Goal: Feedback & Contribution: Submit feedback/report problem

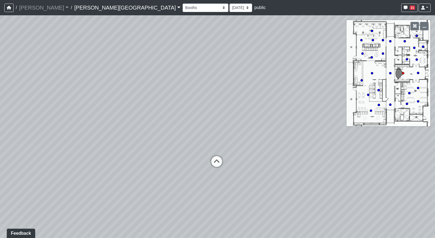
drag, startPoint x: 142, startPoint y: 116, endPoint x: 156, endPoint y: 103, distance: 18.3
click at [155, 101] on div "Loading... Hallway - Hallway 2 Loading... Entry" at bounding box center [217, 126] width 435 height 222
drag, startPoint x: 171, startPoint y: 81, endPoint x: 177, endPoint y: 80, distance: 5.5
click at [177, 80] on div "Loading... Hallway - Hallway 2 Loading... Entry" at bounding box center [217, 126] width 435 height 222
drag, startPoint x: 153, startPoint y: 147, endPoint x: 197, endPoint y: 126, distance: 49.0
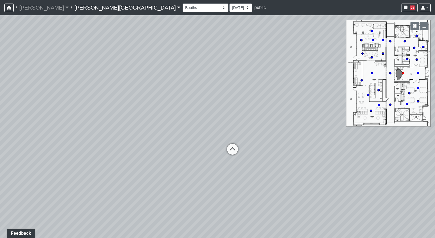
click at [187, 130] on div "Loading... Hallway - Hallway 2 Loading... Entry" at bounding box center [217, 126] width 435 height 222
drag, startPoint x: 208, startPoint y: 118, endPoint x: 130, endPoint y: 140, distance: 81.0
click at [137, 140] on div "Loading... Hallway - Hallway 2 Loading... Entry" at bounding box center [217, 126] width 435 height 222
drag, startPoint x: 188, startPoint y: 83, endPoint x: 164, endPoint y: 105, distance: 32.8
click at [164, 105] on div "Loading... Hallway - Hallway 2 Loading... Entry" at bounding box center [217, 126] width 435 height 222
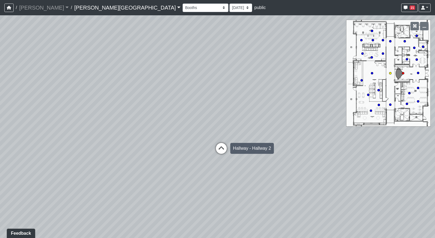
click at [221, 147] on icon at bounding box center [221, 151] width 16 height 16
drag, startPoint x: 169, startPoint y: 123, endPoint x: 167, endPoint y: 110, distance: 13.5
click at [159, 107] on div "Loading... Hallway - Hallway 2 Loading... Entry Loading... Clubroom - Entrance …" at bounding box center [217, 126] width 435 height 222
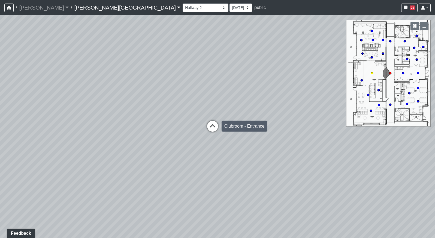
click at [211, 127] on icon at bounding box center [213, 129] width 16 height 16
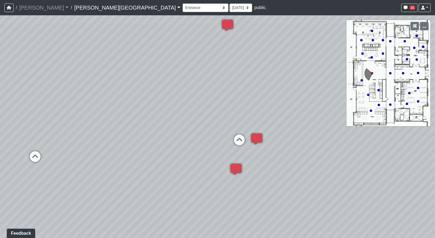
drag, startPoint x: 133, startPoint y: 105, endPoint x: 202, endPoint y: 126, distance: 71.8
click at [201, 126] on div "Loading... Hallway - Hallway 2 Loading... Entry Loading... Clubroom - Entrance …" at bounding box center [217, 126] width 435 height 222
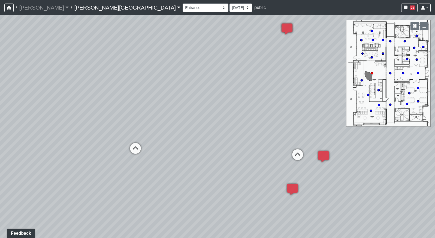
drag, startPoint x: 134, startPoint y: 122, endPoint x: 224, endPoint y: 131, distance: 91.2
click at [224, 131] on div "Loading... Hallway - Hallway 2 Loading... Entry Loading... Clubroom - Entrance …" at bounding box center [217, 126] width 435 height 222
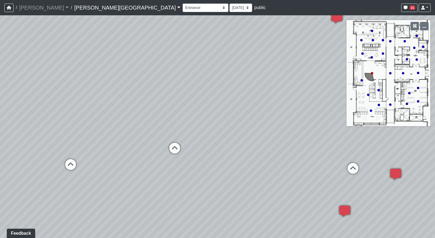
drag, startPoint x: 160, startPoint y: 126, endPoint x: 191, endPoint y: 126, distance: 31.6
click at [191, 126] on div "Loading... Hallway - Hallway 2 Loading... Entry Loading... Clubroom - Entrance …" at bounding box center [217, 126] width 435 height 222
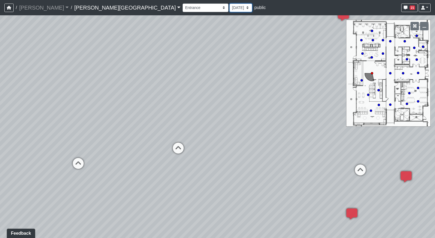
click at [230, 6] on select "[DATE] [DATE] [DATE] [DATE] [DATE] [DATE] [DATE] [DATE] [DATE] [DATE] [DATE] [D…" at bounding box center [241, 8] width 23 height 8
click at [218, 64] on div "Loading... Hallway - Hallway 2 Loading... Entry Loading... Clubroom - Entrance …" at bounding box center [217, 126] width 435 height 222
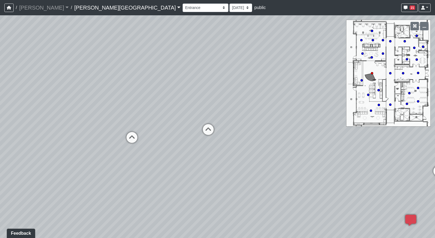
drag, startPoint x: 131, startPoint y: 104, endPoint x: 189, endPoint y: 94, distance: 59.1
click at [179, 83] on div "Loading... Hallway - Hallway 2 Loading... Entry Loading... Clubroom - Entrance …" at bounding box center [217, 126] width 435 height 222
click at [211, 131] on icon at bounding box center [209, 132] width 16 height 16
drag, startPoint x: 146, startPoint y: 113, endPoint x: 248, endPoint y: 111, distance: 102.0
click at [248, 111] on div "Loading... Hallway - Hallway 2 Loading... Entry Loading... Clubroom - Entrance …" at bounding box center [217, 126] width 435 height 222
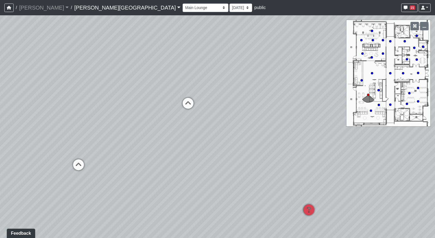
drag, startPoint x: 224, startPoint y: 134, endPoint x: 206, endPoint y: 138, distance: 18.1
click at [206, 138] on div "Loading... Hallway - Hallway 2 Loading... Entry Loading... Clubroom - Entrance …" at bounding box center [217, 126] width 435 height 222
drag, startPoint x: 237, startPoint y: 132, endPoint x: 159, endPoint y: 133, distance: 77.7
click at [159, 133] on div "Loading... Hallway - Hallway 2 Loading... Entry Loading... Clubroom - Entrance …" at bounding box center [217, 126] width 435 height 222
drag, startPoint x: 232, startPoint y: 138, endPoint x: 149, endPoint y: 120, distance: 84.8
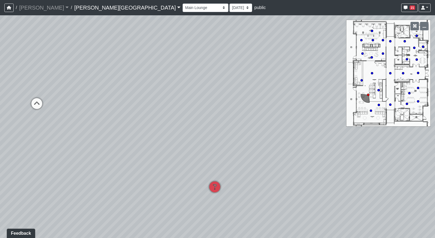
click at [151, 121] on div "Loading... Hallway - Hallway 2 Loading... Entry Loading... Clubroom - Entrance …" at bounding box center [217, 126] width 435 height 222
drag, startPoint x: 290, startPoint y: 120, endPoint x: 254, endPoint y: 137, distance: 40.0
click at [255, 137] on div "Loading... Hallway - Hallway 2 Loading... Entry Loading... Clubroom - Entrance …" at bounding box center [217, 126] width 435 height 222
drag, startPoint x: 276, startPoint y: 127, endPoint x: 198, endPoint y: 130, distance: 78.0
click at [205, 130] on div "Loading... Hallway - Hallway 2 Loading... Entry Loading... Clubroom - Entrance …" at bounding box center [217, 126] width 435 height 222
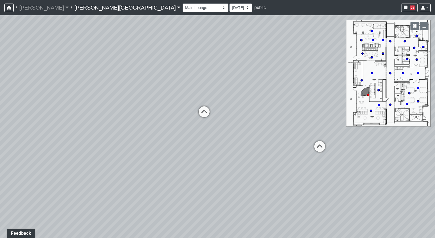
drag, startPoint x: 280, startPoint y: 129, endPoint x: 192, endPoint y: 136, distance: 88.4
click at [194, 136] on div "Loading... Hallway - Hallway 2 Loading... Entry Loading... Clubroom - Entrance …" at bounding box center [217, 126] width 435 height 222
drag, startPoint x: 265, startPoint y: 121, endPoint x: 184, endPoint y: 141, distance: 83.6
click at [185, 141] on div "Loading... Hallway - Hallway 2 Loading... Entry Loading... Clubroom - Entrance …" at bounding box center [217, 126] width 435 height 222
click at [226, 157] on icon at bounding box center [227, 160] width 16 height 16
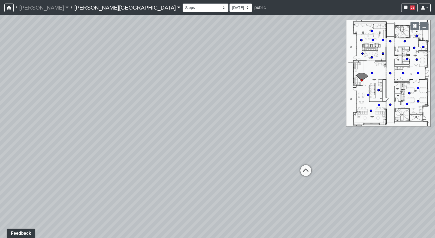
drag, startPoint x: 280, startPoint y: 148, endPoint x: 250, endPoint y: 148, distance: 29.7
click at [250, 148] on div "Loading... Hallway - Hallway 2 Loading... Entry Loading... Clubroom - Entrance …" at bounding box center [217, 126] width 435 height 222
click at [294, 170] on icon at bounding box center [297, 172] width 16 height 16
drag, startPoint x: 247, startPoint y: 139, endPoint x: 313, endPoint y: 103, distance: 75.3
click at [313, 103] on div "Loading... Hallway - Hallway 2 Loading... Entry Loading... Clubroom - Entrance …" at bounding box center [217, 126] width 435 height 222
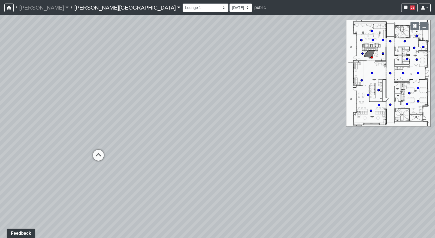
drag, startPoint x: 191, startPoint y: 110, endPoint x: 293, endPoint y: 74, distance: 108.0
click at [293, 73] on div "Loading... Hallway - Hallway 2 Loading... Entry Loading... Clubroom - Entrance …" at bounding box center [217, 126] width 435 height 222
click at [139, 131] on icon at bounding box center [142, 132] width 16 height 16
drag, startPoint x: 252, startPoint y: 87, endPoint x: 134, endPoint y: 154, distance: 136.3
click at [133, 153] on div "Loading... Hallway - Hallway 2 Loading... Entry Loading... Clubroom - Entrance …" at bounding box center [217, 126] width 435 height 222
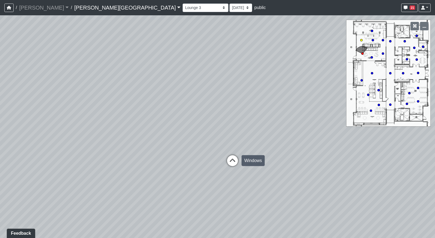
click at [232, 161] on icon at bounding box center [232, 163] width 16 height 16
drag, startPoint x: 264, startPoint y: 144, endPoint x: 209, endPoint y: 148, distance: 54.9
click at [209, 148] on div "Loading... Hallway - Hallway 2 Loading... Entry Loading... Clubroom - Entrance …" at bounding box center [217, 126] width 435 height 222
click at [280, 124] on icon at bounding box center [279, 124] width 16 height 16
drag, startPoint x: 284, startPoint y: 131, endPoint x: 197, endPoint y: 136, distance: 88.0
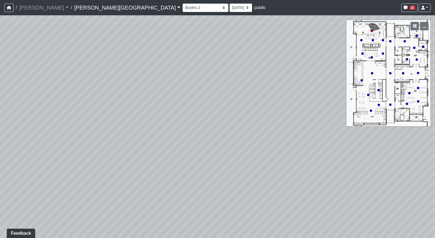
click at [223, 134] on div "Loading... Hallway - Hallway 2 Loading... Entry Loading... Clubroom - Entrance …" at bounding box center [217, 126] width 435 height 222
drag, startPoint x: 194, startPoint y: 143, endPoint x: 161, endPoint y: 143, distance: 33.0
click at [173, 143] on div "Loading... Hallway - Hallway 2 Loading... Entry Loading... Clubroom - Entrance …" at bounding box center [217, 126] width 435 height 222
drag, startPoint x: 277, startPoint y: 150, endPoint x: 214, endPoint y: 161, distance: 63.5
click at [214, 161] on div "Loading... Hallway - Hallway 2 Loading... Entry Loading... Clubroom - Entrance …" at bounding box center [217, 126] width 435 height 222
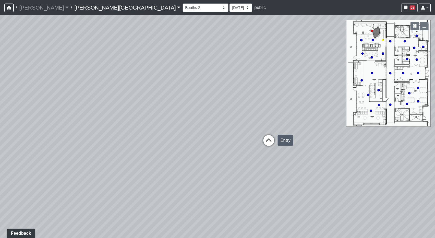
click at [271, 143] on icon at bounding box center [269, 143] width 16 height 16
drag, startPoint x: 223, startPoint y: 168, endPoint x: 236, endPoint y: 149, distance: 22.8
click at [236, 150] on div "Loading... Hallway - Hallway 2 Loading... Entry Loading... Clubroom - Entrance …" at bounding box center [217, 126] width 435 height 222
drag, startPoint x: 285, startPoint y: 161, endPoint x: 189, endPoint y: 152, distance: 96.2
click at [201, 153] on div "Loading... Hallway - Hallway 2 Loading... Entry Loading... Clubroom - Entrance …" at bounding box center [217, 126] width 435 height 222
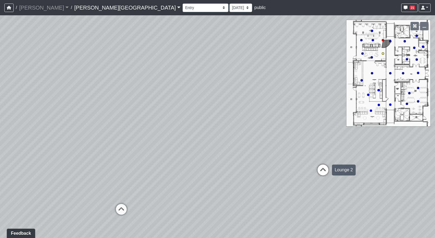
click at [323, 172] on icon at bounding box center [323, 172] width 16 height 16
drag, startPoint x: 201, startPoint y: 143, endPoint x: 147, endPoint y: 140, distance: 54.1
click at [162, 140] on div "Loading... Hallway - Hallway 2 Loading... Entry Loading... Clubroom - Entrance …" at bounding box center [217, 126] width 435 height 222
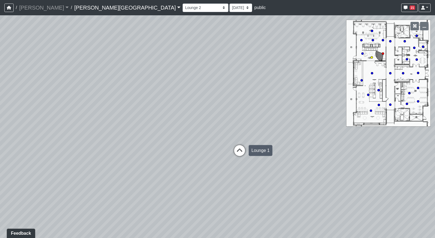
click at [237, 153] on icon at bounding box center [240, 153] width 16 height 16
drag, startPoint x: 217, startPoint y: 138, endPoint x: 338, endPoint y: 158, distance: 122.1
click at [314, 157] on div "Loading... Hallway - Hallway 2 Loading... Entry Loading... Clubroom - Entrance …" at bounding box center [217, 126] width 435 height 222
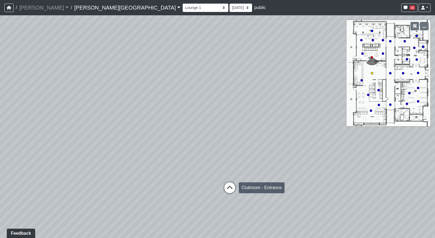
click at [231, 186] on icon at bounding box center [230, 190] width 16 height 16
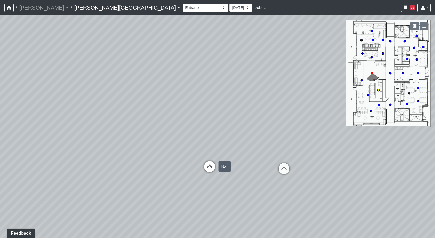
click at [212, 165] on icon at bounding box center [210, 169] width 16 height 16
click at [231, 178] on icon at bounding box center [231, 181] width 16 height 16
drag
click at [260, 155] on div "Loading... Hallway - Hallway 2 Loading... Entry Loading... Clubroom - Entrance …" at bounding box center [217, 126] width 435 height 222
click at [287, 178] on div "Loading... Hallway - Hallway 2 Loading... Entry Loading... Clubroom - Entrance …" at bounding box center [217, 126] width 435 height 222
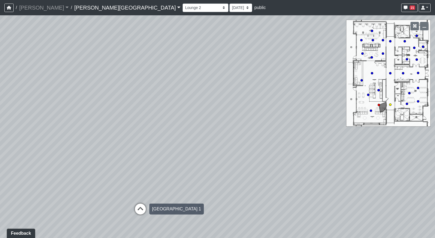
click at [143, 206] on icon at bounding box center [140, 211] width 16 height 16
click at [121, 178] on div "Loading... Hallway - Hallway 2 Loading... Entry Loading... Clubroom - Entrance …" at bounding box center [217, 126] width 435 height 222
click at [323, 143] on div "Loading... Hallway - Hallway 2 Loading... Entry Loading... Clubroom - Entrance …" at bounding box center [217, 126] width 435 height 222
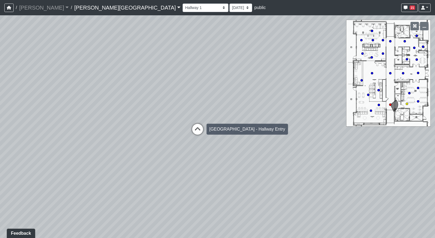
click at [200, 130] on icon at bounding box center [198, 132] width 16 height 16
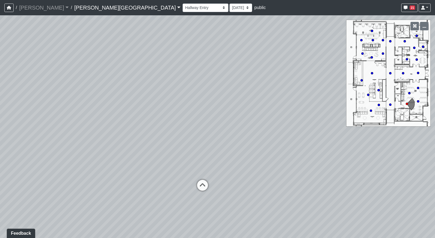
click at [264, 131] on div "Loading... Hallway - Hallway 2 Loading... Entry Loading... Clubroom - Entrance …" at bounding box center [217, 126] width 435 height 222
click at [226, 147] on div "Loading... Hallway - Hallway 2 Loading... Entry Loading... Clubroom - Entrance …" at bounding box center [217, 126] width 435 height 222
click at [228, 138] on div "Loading... Hallway - Hallway 2 Loading... Entry Loading... Clubroom - Entrance …" at bounding box center [217, 126] width 435 height 222
click at [181, 108] on icon at bounding box center [183, 111] width 16 height 16
click at [222, 113] on icon at bounding box center [219, 114] width 16 height 16
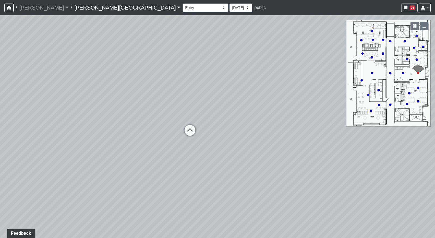
click at [300, 121] on div "Loading... Hallway - Hallway 2 Loading... Entry Loading... Clubroom - Entrance …" at bounding box center [217, 126] width 435 height 222
click at [233, 159] on div "Loading... Hallway - Hallway 2 Loading... Entry Loading... Clubroom - Entrance …" at bounding box center [217, 126] width 435 height 222
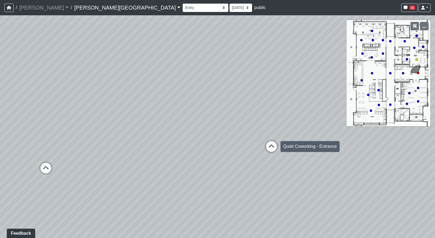
click at [273, 148] on icon at bounding box center [271, 149] width 16 height 16
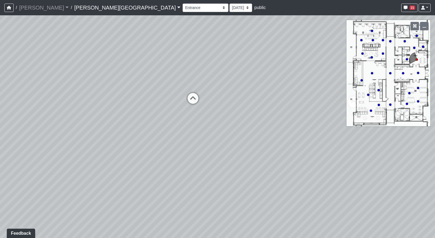
click at [326, 132] on div "Loading... Hallway - Hallway 2 Loading... Entry Loading... Clubroom - Entrance …" at bounding box center [217, 126] width 435 height 222
click at [116, 139] on div "Loading... Hallway - Hallway 2 Loading... Entry Loading... Clubroom - Entrance …" at bounding box center [217, 126] width 435 height 222
click at [239, 106] on icon at bounding box center [239, 106] width 16 height 16
click at [232, 135] on div "Loading... Hallway - Hallway 2 Loading... Entry Loading... Clubroom - Entrance …" at bounding box center [217, 126] width 435 height 222
click at [200, 107] on icon at bounding box center [197, 107] width 16 height 16
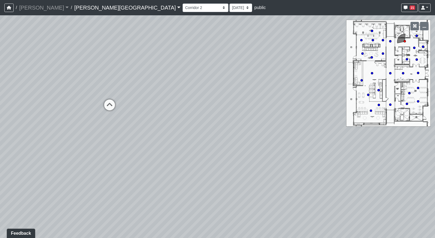
click at [183, 140] on div "Loading... Hallway - Hallway 2 Loading... Entry Loading... Clubroom - Entrance …" at bounding box center [217, 126] width 435 height 222
drag, startPoint x: 201, startPoint y: 155, endPoint x: 272, endPoint y: 145, distance: 72.1
click at [272, 145] on div "Loading... Hallway - Hallway 2 Loading... Entry Loading... Clubroom - Entrance …" at bounding box center [217, 126] width 435 height 222
click at [204, 94] on icon at bounding box center [203, 96] width 16 height 16
click at [206, 177] on icon at bounding box center [207, 179] width 16 height 16
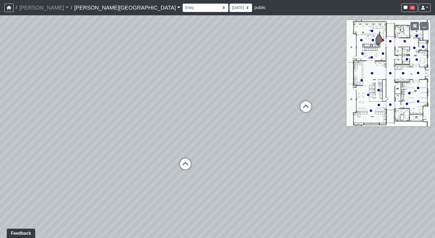
drag, startPoint x: 173, startPoint y: 121, endPoint x: 140, endPoint y: 143, distance: 39.8
click at [140, 143] on div "Loading... Hallway - Hallway 2 Loading... Entry Loading... Clubroom - Entrance …" at bounding box center [217, 126] width 435 height 222
drag, startPoint x: 230, startPoint y: 141, endPoint x: 194, endPoint y: 150, distance: 36.8
click at [194, 150] on div "Loading... Hallway - Hallway 2 Loading... Entry Loading... Clubroom - Entrance …" at bounding box center [217, 126] width 435 height 222
drag, startPoint x: 284, startPoint y: 164, endPoint x: 163, endPoint y: 155, distance: 121.4
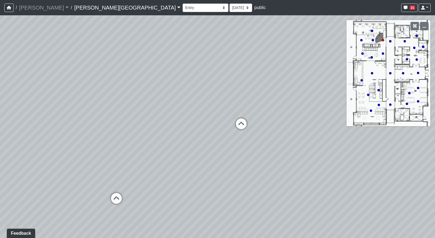
click at [164, 155] on div "Loading... Hallway - Hallway 2 Loading... Entry Loading... Clubroom - Entrance …" at bounding box center [217, 126] width 435 height 222
drag, startPoint x: 291, startPoint y: 152, endPoint x: 140, endPoint y: 140, distance: 151.3
click at [148, 140] on div "Loading... Hallway - Hallway 2 Loading... Entry Loading... Clubroom - Entrance …" at bounding box center [217, 126] width 435 height 222
drag, startPoint x: 319, startPoint y: 149, endPoint x: 202, endPoint y: 150, distance: 117.0
click at [202, 150] on div "Loading... Hallway - Hallway 2 Loading... Entry Loading... Clubroom - Entrance …" at bounding box center [217, 126] width 435 height 222
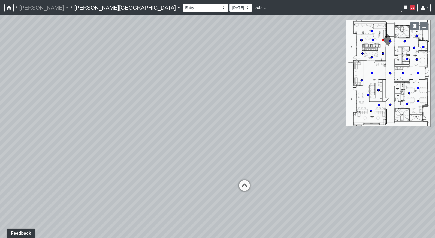
drag, startPoint x: 302, startPoint y: 149, endPoint x: 277, endPoint y: 147, distance: 24.9
click at [277, 147] on div "Loading... Hallway - Hallway 2 Loading... Entry Loading... Clubroom - Entrance …" at bounding box center [217, 126] width 435 height 222
click at [229, 181] on icon at bounding box center [230, 184] width 16 height 16
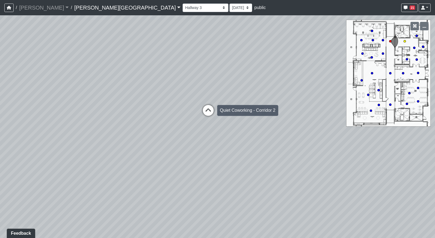
click at [208, 111] on icon at bounding box center [208, 113] width 16 height 16
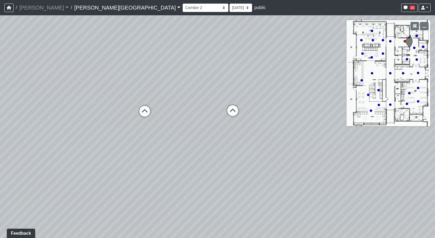
drag, startPoint x: 167, startPoint y: 141, endPoint x: 193, endPoint y: 141, distance: 25.6
click at [191, 141] on div "Loading... Hallway - Hallway 2 Loading... Entry Loading... Clubroom - Entrance …" at bounding box center [217, 126] width 435 height 222
click at [163, 111] on icon at bounding box center [163, 113] width 16 height 16
drag, startPoint x: 158, startPoint y: 136, endPoint x: 257, endPoint y: 131, distance: 99.1
click at [252, 131] on div "Loading... Hallway - Hallway 2 Loading... Entry Loading... Clubroom - Entrance …" at bounding box center [217, 126] width 435 height 222
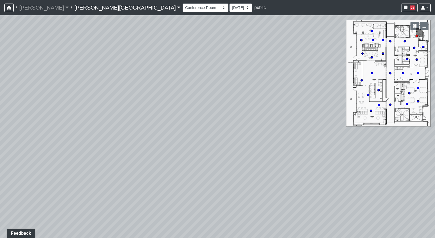
drag, startPoint x: 133, startPoint y: 137, endPoint x: 232, endPoint y: 151, distance: 99.1
click at [226, 150] on div "Loading... Hallway - Hallway 2 Loading... Entry Loading... Clubroom - Entrance …" at bounding box center [217, 126] width 435 height 222
drag, startPoint x: 197, startPoint y: 96, endPoint x: 140, endPoint y: 161, distance: 86.0
click at [140, 161] on div "Loading... Hallway - Hallway 2 Loading... Entry Loading... Clubroom - Entrance …" at bounding box center [217, 126] width 435 height 222
drag, startPoint x: 128, startPoint y: 157, endPoint x: 255, endPoint y: 142, distance: 128.0
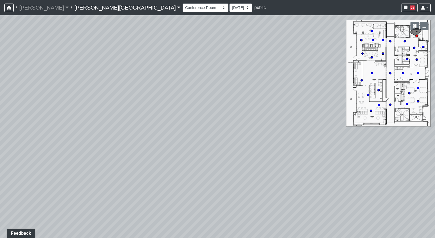
click at [246, 142] on div "Loading... Hallway - Hallway 2 Loading... Entry Loading... Clubroom - Entrance …" at bounding box center [217, 126] width 435 height 222
drag, startPoint x: 188, startPoint y: 173, endPoint x: 313, endPoint y: 126, distance: 133.4
click at [313, 126] on div "Loading... Hallway - Hallway 2 Loading... Entry Loading... Clubroom - Entrance …" at bounding box center [217, 126] width 435 height 222
click at [86, 97] on icon at bounding box center [88, 101] width 16 height 16
drag, startPoint x: 135, startPoint y: 125, endPoint x: 345, endPoint y: 91, distance: 212.4
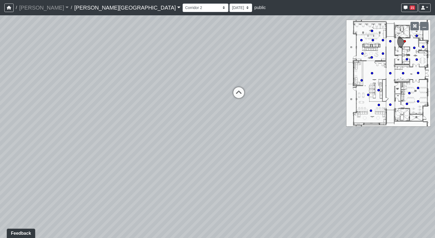
click at [345, 91] on div "Loading... Hallway - Hallway 2 Loading... Entry Loading... Clubroom - Entrance …" at bounding box center [217, 126] width 435 height 222
drag, startPoint x: 198, startPoint y: 97, endPoint x: 251, endPoint y: 162, distance: 84.3
click at [251, 162] on div "Loading... Hallway - Hallway 2 Loading... Entry Loading... Clubroom - Entrance …" at bounding box center [217, 126] width 435 height 222
click at [82, 107] on icon at bounding box center [76, 108] width 16 height 16
drag, startPoint x: 235, startPoint y: 111, endPoint x: 196, endPoint y: 130, distance: 43.2
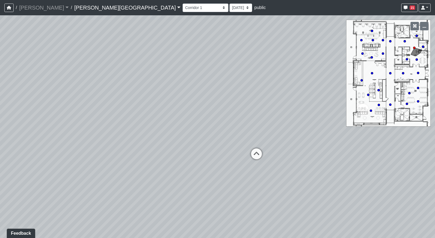
click at [191, 123] on div "Loading... Hallway - Hallway 2 Loading... Entry Loading... Clubroom - Entrance …" at bounding box center [217, 126] width 435 height 222
click at [250, 158] on icon at bounding box center [252, 157] width 16 height 16
click at [273, 114] on icon at bounding box center [269, 117] width 16 height 16
drag, startPoint x: 175, startPoint y: 153, endPoint x: 349, endPoint y: 101, distance: 181.0
click at [349, 101] on div "Loading... Hallway - Hallway 2 Loading... Entry Loading... Clubroom - Entrance …" at bounding box center [217, 126] width 435 height 222
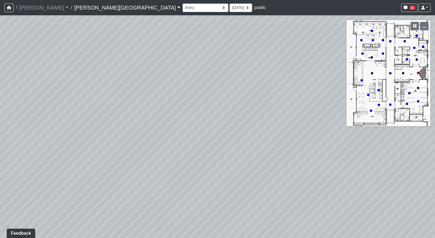
drag, startPoint x: 266, startPoint y: 105, endPoint x: 327, endPoint y: 113, distance: 60.8
click at [327, 113] on div "Loading... Hallway - Hallway 2 Loading... Entry Loading... Clubroom - Entrance …" at bounding box center [217, 126] width 435 height 222
drag, startPoint x: 226, startPoint y: 104, endPoint x: 248, endPoint y: 158, distance: 58.0
click at [248, 158] on div "Loading... Hallway - Hallway 2 Loading... Entry Loading... Clubroom - Entrance …" at bounding box center [217, 126] width 435 height 222
drag, startPoint x: 197, startPoint y: 126, endPoint x: 209, endPoint y: 149, distance: 25.9
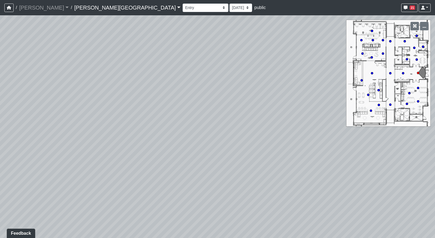
click at [209, 149] on div "Loading... Hallway - Hallway 2 Loading... Entry Loading... Clubroom - Entrance …" at bounding box center [217, 126] width 435 height 222
drag, startPoint x: 289, startPoint y: 137, endPoint x: 349, endPoint y: 135, distance: 59.7
click at [337, 135] on div "Loading... Hallway - Hallway 2 Loading... Entry Loading... Clubroom - Entrance …" at bounding box center [217, 126] width 435 height 222
drag, startPoint x: 198, startPoint y: 136, endPoint x: 286, endPoint y: 133, distance: 88.4
click at [285, 133] on div "Loading... Hallway - Hallway 2 Loading... Entry Loading... Clubroom - Entrance …" at bounding box center [217, 126] width 435 height 222
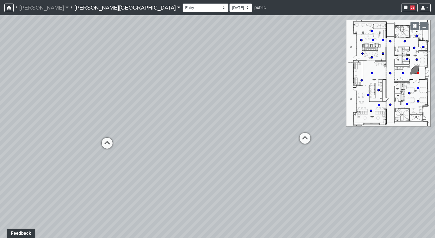
drag, startPoint x: 31, startPoint y: 153, endPoint x: 249, endPoint y: 129, distance: 219.2
click at [249, 122] on div "Loading... Hallway - Hallway 2 Loading... Entry Loading... Clubroom - Entrance …" at bounding box center [217, 126] width 435 height 222
drag, startPoint x: 176, startPoint y: 90, endPoint x: 227, endPoint y: 100, distance: 51.4
click at [227, 100] on div "Loading... Hallway - Hallway 2 Loading... Entry Loading... Clubroom - Entrance …" at bounding box center [217, 126] width 435 height 222
drag, startPoint x: 123, startPoint y: 77, endPoint x: 165, endPoint y: 88, distance: 42.8
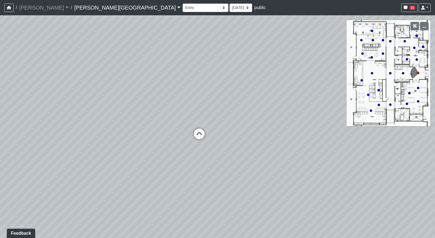
click at [154, 77] on div "Loading... Hallway - Hallway 2 Loading... Entry Loading... Clubroom - Entrance …" at bounding box center [217, 126] width 435 height 222
click at [203, 137] on icon at bounding box center [201, 136] width 16 height 16
click at [209, 142] on icon at bounding box center [207, 146] width 16 height 16
click at [204, 137] on icon at bounding box center [204, 137] width 16 height 16
drag, startPoint x: 150, startPoint y: 133, endPoint x: 174, endPoint y: 133, distance: 24.0
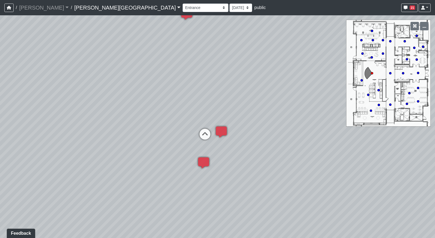
click at [174, 133] on div "Loading... Hallway - Hallway 2 Loading... Entry Loading... Clubroom - Entrance …" at bounding box center [217, 126] width 435 height 222
drag, startPoint x: 180, startPoint y: 126, endPoint x: 188, endPoint y: 129, distance: 8.7
click at [188, 129] on div "Loading... Hallway - Hallway 2 Loading... Entry Loading... Clubroom - Entrance …" at bounding box center [217, 126] width 435 height 222
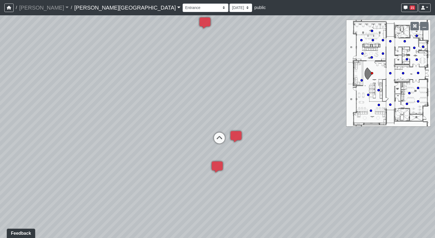
drag, startPoint x: 188, startPoint y: 129, endPoint x: 194, endPoint y: 131, distance: 6.7
click at [194, 131] on div "Loading... Hallway - Hallway 2 Loading... Entry Loading... Clubroom - Entrance …" at bounding box center [217, 126] width 435 height 222
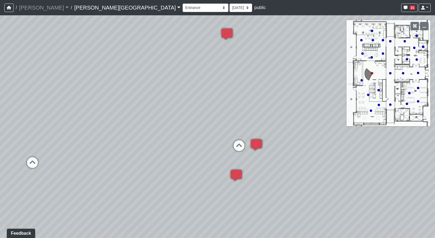
drag, startPoint x: 191, startPoint y: 130, endPoint x: 225, endPoint y: 139, distance: 34.4
click at [225, 139] on div "Loading... Hallway - Hallway 2 Loading... Entry Loading... Clubroom - Entrance …" at bounding box center [217, 126] width 435 height 222
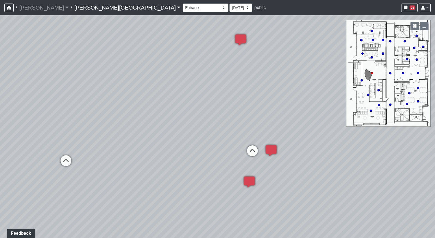
drag, startPoint x: 212, startPoint y: 136, endPoint x: 234, endPoint y: 141, distance: 22.5
click at [234, 141] on div "Loading... Hallway - Hallway 2 Loading... Entry Loading... Clubroom - Entrance …" at bounding box center [217, 126] width 435 height 222
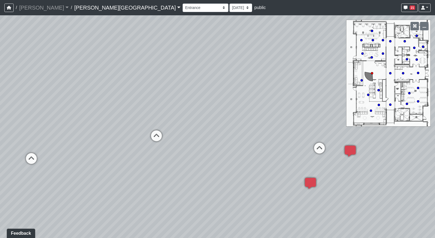
click at [232, 141] on div "Loading... Hallway - Hallway 2 Loading... Entry Loading... Clubroom - Entrance …" at bounding box center [217, 126] width 435 height 222
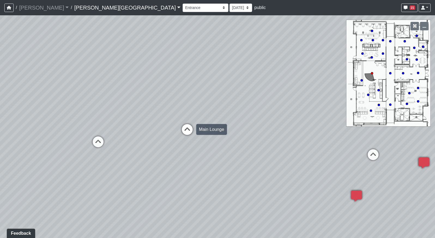
click at [216, 133] on div "Loading... Hallway - Hallway 2 Loading... Entry Loading... Clubroom - Entrance …" at bounding box center [217, 126] width 435 height 222
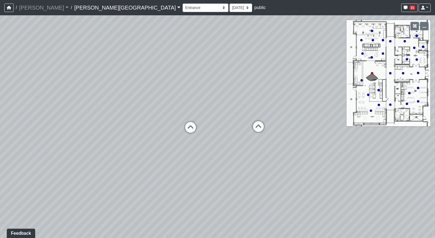
click at [268, 111] on div "Loading... Hallway - Hallway 2 Loading... Entry Loading... Clubroom - Entrance …" at bounding box center [217, 126] width 435 height 222
click at [223, 137] on icon at bounding box center [225, 134] width 16 height 16
click at [181, 132] on div "Loading... Hallway - Hallway 2 Loading... Entry Loading... Clubroom - Entrance …" at bounding box center [217, 126] width 435 height 222
click at [264, 129] on div "Loading... Hallway - Hallway 2 Loading... Entry Loading... Clubroom - Entrance …" at bounding box center [217, 126] width 435 height 222
click at [205, 128] on div "Loading... Hallway - Hallway 2 Loading... Entry Loading... Clubroom - Entrance …" at bounding box center [217, 126] width 435 height 222
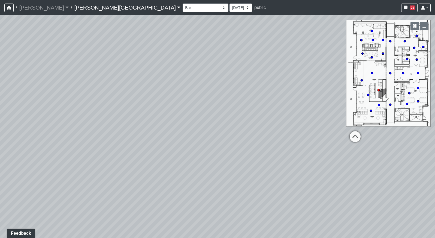
click at [179, 87] on div "Loading... Hallway - Hallway 2 Loading... Entry Loading... Clubroom - Entrance …" at bounding box center [217, 126] width 435 height 222
click at [82, 123] on div "Loading... Hallway - Hallway 2 Loading... Entry Loading... Clubroom - Entrance …" at bounding box center [217, 126] width 435 height 222
click at [71, 126] on div "Loading... Hallway - Hallway 2 Loading... Entry Loading... Clubroom - Entrance …" at bounding box center [217, 126] width 435 height 222
click at [111, 149] on div "Loading... Hallway - Hallway 2 Loading... Entry Loading... Clubroom - Entrance …" at bounding box center [217, 126] width 435 height 222
click at [107, 182] on icon at bounding box center [106, 186] width 16 height 16
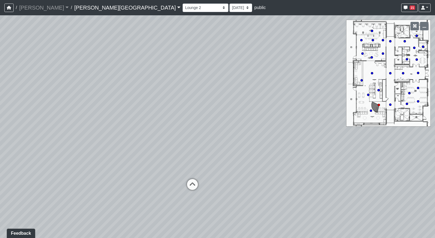
click at [143, 135] on div "Loading... Hallway - Hallway 2 Loading... Entry Loading... Clubroom - Entrance …" at bounding box center [217, 126] width 435 height 222
click at [167, 188] on icon at bounding box center [171, 192] width 16 height 16
click at [54, 128] on div "Loading... Hallway - Hallway 2 Loading... Entry Loading... Clubroom - Entrance …" at bounding box center [217, 126] width 435 height 222
click at [196, 151] on div "Loading... Hallway - Hallway 2 Loading... Entry Loading... Clubroom - Entrance …" at bounding box center [217, 126] width 435 height 222
click at [164, 162] on div "Loading... Hallway - Hallway 2 Loading... Entry Loading... Clubroom - Entrance …" at bounding box center [217, 126] width 435 height 222
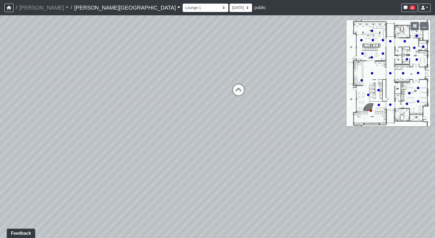
drag, startPoint x: 50, startPoint y: 128, endPoint x: 201, endPoint y: 102, distance: 153.3
click at [201, 102] on div "Loading... Hallway - Hallway 2 Loading... Entry Loading... Clubroom - Entrance …" at bounding box center [217, 126] width 435 height 222
drag, startPoint x: 151, startPoint y: 103, endPoint x: 160, endPoint y: 110, distance: 11.7
click at [160, 110] on div "Loading... Hallway - Hallway 2 Loading... Entry Loading... Clubroom - Entrance …" at bounding box center [217, 126] width 435 height 222
click at [183, 8] on select "Booths 1 Booths 2 Entry Lounge 1 Lounge 2 Lounge 3 Windows Bar Entrance Lounge …" at bounding box center [206, 8] width 46 height 8
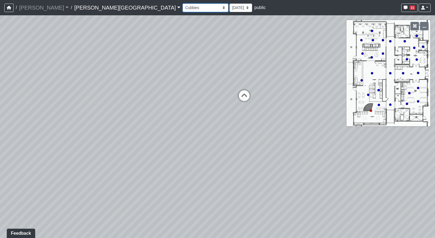
click at [183, 4] on select "Booths 1 Booths 2 Entry Lounge 1 Lounge 2 Lounge 3 Windows Bar Entrance Lounge …" at bounding box center [206, 8] width 46 height 8
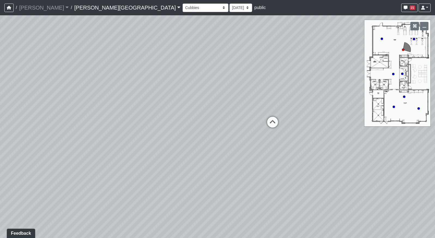
drag, startPoint x: 252, startPoint y: 128, endPoint x: 126, endPoint y: 143, distance: 127.4
click at [135, 141] on div "Loading... Hallway - Hallway 2 Loading... Entry Loading... Clubroom - Entrance …" at bounding box center [217, 126] width 435 height 222
drag, startPoint x: 168, startPoint y: 157, endPoint x: 306, endPoint y: 132, distance: 140.7
click at [306, 132] on div "Loading... Hallway - Hallway 2 Loading... Entry Loading... Clubroom - Entrance …" at bounding box center [217, 126] width 435 height 222
drag, startPoint x: 120, startPoint y: 145, endPoint x: 336, endPoint y: 130, distance: 217.3
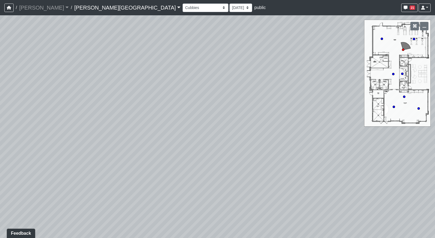
click at [331, 130] on div "Loading... Hallway - Hallway 2 Loading... Entry Loading... Clubroom - Entrance …" at bounding box center [217, 126] width 435 height 222
click at [257, 143] on div "Loading... Hallway - Hallway 2 Loading... Entry Loading... Clubroom - Entrance …" at bounding box center [217, 126] width 435 height 222
click at [205, 97] on icon at bounding box center [208, 99] width 16 height 16
drag, startPoint x: 143, startPoint y: 104, endPoint x: 229, endPoint y: 104, distance: 85.3
click at [229, 104] on div "Loading... Hallway - Hallway 2 Loading... Entry Loading... Clubroom - Entrance …" at bounding box center [217, 126] width 435 height 222
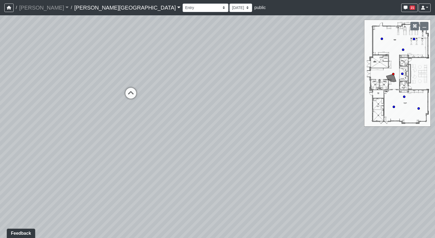
click at [191, 121] on div "Loading... Hallway - Hallway 2 Loading... Entry Loading... Clubroom - Entrance …" at bounding box center [217, 126] width 435 height 222
drag, startPoint x: 158, startPoint y: 121, endPoint x: 229, endPoint y: 126, distance: 71.0
click at [234, 124] on div "Loading... Hallway - Hallway 2 Loading... Entry Loading... Clubroom - Entrance …" at bounding box center [217, 126] width 435 height 222
drag, startPoint x: 111, startPoint y: 127, endPoint x: 213, endPoint y: 127, distance: 102.0
click at [207, 127] on div "Loading... Hallway - Hallway 2 Loading... Entry Loading... Clubroom - Entrance …" at bounding box center [217, 126] width 435 height 222
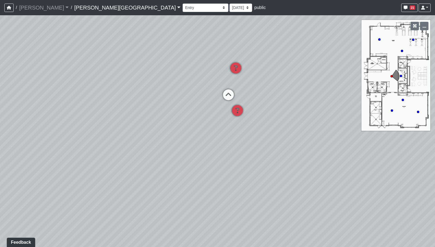
drag, startPoint x: 107, startPoint y: 104, endPoint x: 257, endPoint y: 88, distance: 150.6
click at [254, 88] on div "Loading... Hallway - Hallway 2 Loading... Entry Loading... Clubroom - Entrance …" at bounding box center [217, 131] width 435 height 232
drag, startPoint x: 199, startPoint y: 94, endPoint x: 263, endPoint y: 88, distance: 64.3
click at [261, 93] on div "Loading... Hallway - Hallway 2 Loading... Entry Loading... Clubroom - Entrance …" at bounding box center [217, 131] width 435 height 232
drag, startPoint x: 172, startPoint y: 116, endPoint x: 257, endPoint y: 118, distance: 84.6
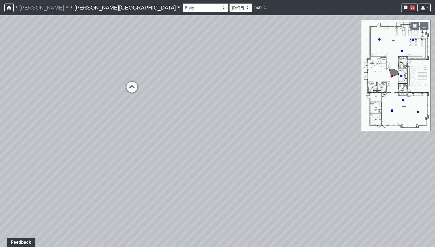
click at [257, 118] on div "Loading... Hallway - Hallway 2 Loading... Entry Loading... Clubroom - Entrance …" at bounding box center [217, 131] width 435 height 232
drag, startPoint x: 308, startPoint y: 116, endPoint x: 173, endPoint y: 115, distance: 135.3
click at [174, 115] on div "Loading... Hallway - Hallway 2 Loading... Entry Loading... Clubroom - Entrance …" at bounding box center [217, 131] width 435 height 232
drag, startPoint x: 291, startPoint y: 141, endPoint x: 197, endPoint y: 143, distance: 93.8
click at [203, 143] on div "Loading... Hallway - Hallway 2 Loading... Entry Loading... Clubroom - Entrance …" at bounding box center [217, 131] width 435 height 232
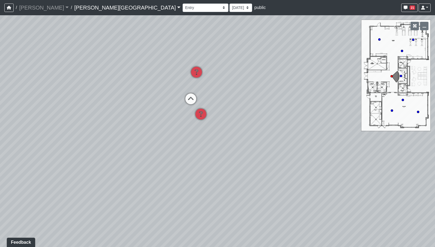
drag, startPoint x: 302, startPoint y: 141, endPoint x: 184, endPoint y: 143, distance: 118.4
click at [201, 143] on div "Loading... Hallway - Hallway 2 Loading... Entry Loading... Clubroom - Entrance …" at bounding box center [217, 131] width 435 height 232
drag, startPoint x: 257, startPoint y: 117, endPoint x: 217, endPoint y: 124, distance: 40.0
click at [214, 125] on div "Loading... Hallway - Hallway 2 Loading... Entry Loading... Clubroom - Entrance …" at bounding box center [217, 131] width 435 height 232
click at [270, 97] on icon at bounding box center [273, 100] width 16 height 16
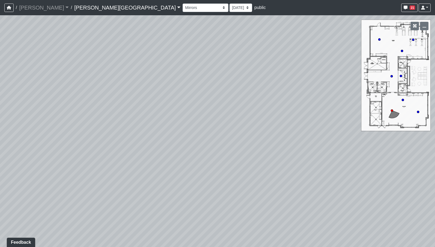
drag, startPoint x: 171, startPoint y: 137, endPoint x: 228, endPoint y: 143, distance: 57.6
click at [211, 143] on div "Loading... Hallway - Hallway 2 Loading... Entry Loading... Clubroom - Entrance …" at bounding box center [217, 131] width 435 height 232
drag, startPoint x: 158, startPoint y: 128, endPoint x: 322, endPoint y: 123, distance: 163.7
click at [322, 123] on div "Loading... Hallway - Hallway 2 Loading... Entry Loading... Clubroom - Entrance …" at bounding box center [217, 131] width 435 height 232
click at [215, 89] on icon at bounding box center [215, 90] width 16 height 16
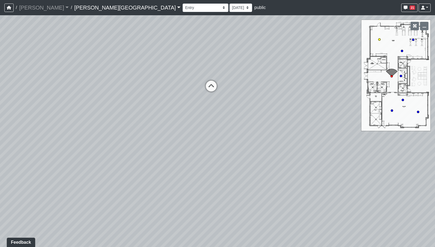
click at [214, 86] on icon at bounding box center [211, 89] width 16 height 16
drag, startPoint x: 253, startPoint y: 90, endPoint x: 160, endPoint y: 103, distance: 93.7
click at [206, 95] on div "Loading... Hallway - Hallway 2 Loading... Entry Loading... Clubroom - Entrance …" at bounding box center [217, 131] width 435 height 232
drag, startPoint x: 284, startPoint y: 113, endPoint x: 173, endPoint y: 127, distance: 112.3
click at [212, 121] on div "Loading... Hallway - Hallway 2 Loading... Entry Loading... Clubroom - Entrance …" at bounding box center [217, 131] width 435 height 232
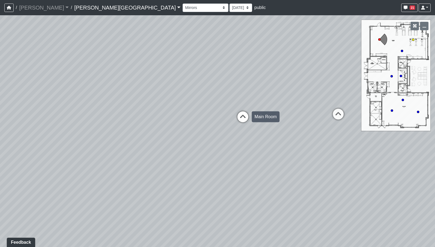
click at [242, 118] on icon at bounding box center [243, 120] width 16 height 16
drag, startPoint x: 273, startPoint y: 121, endPoint x: 181, endPoint y: 121, distance: 91.9
click at [194, 121] on div "Loading... Hallway - Hallway 2 Loading... Entry Loading... Clubroom - Entrance …" at bounding box center [217, 131] width 435 height 232
drag, startPoint x: 241, startPoint y: 122, endPoint x: 180, endPoint y: 126, distance: 60.7
click at [208, 125] on div "Loading... Hallway - Hallway 2 Loading... Entry Loading... Clubroom - Entrance …" at bounding box center [217, 131] width 435 height 232
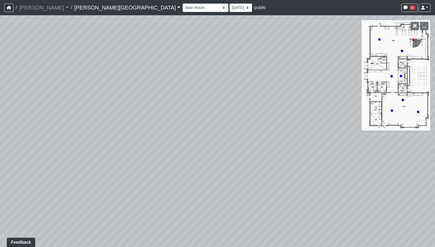
drag, startPoint x: 279, startPoint y: 130, endPoint x: 216, endPoint y: 154, distance: 67.2
click at [221, 152] on div "Loading... Hallway - Hallway 2 Loading... Entry Loading... Clubroom - Entrance …" at bounding box center [217, 131] width 435 height 232
drag, startPoint x: 257, startPoint y: 149, endPoint x: 214, endPoint y: 96, distance: 67.7
click at [215, 97] on div "Loading... Hallway - Hallway 2 Loading... Entry Loading... Clubroom - Entrance …" at bounding box center [217, 131] width 435 height 232
click at [296, 158] on icon at bounding box center [292, 161] width 16 height 16
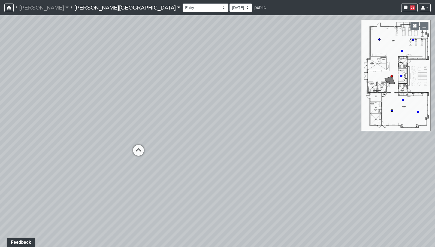
drag, startPoint x: 175, startPoint y: 176, endPoint x: 234, endPoint y: 167, distance: 59.9
click at [234, 167] on div "Loading... Hallway - Hallway 2 Loading... Entry Loading... Clubroom - Entrance …" at bounding box center [217, 131] width 435 height 232
click at [187, 141] on icon at bounding box center [187, 145] width 16 height 16
drag, startPoint x: 173, startPoint y: 181, endPoint x: 270, endPoint y: 170, distance: 98.0
click at [270, 170] on div "Loading... Hallway - Hallway 2 Loading... Entry Loading... Clubroom - Entrance …" at bounding box center [217, 131] width 435 height 232
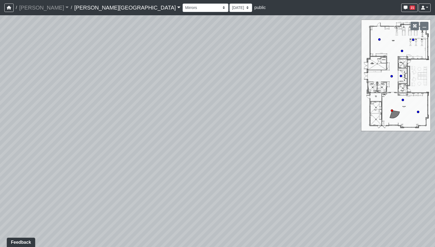
drag, startPoint x: 137, startPoint y: 141, endPoint x: 224, endPoint y: 135, distance: 87.7
click at [224, 135] on div "Loading... Hallway - Hallway 2 Loading... Entry Loading... Clubroom - Entrance …" at bounding box center [217, 131] width 435 height 232
drag, startPoint x: 140, startPoint y: 135, endPoint x: 185, endPoint y: 135, distance: 45.3
click at [185, 135] on div "Loading... Hallway - Hallway 2 Loading... Entry Loading... Clubroom - Entrance …" at bounding box center [217, 131] width 435 height 232
click at [115, 126] on icon at bounding box center [115, 130] width 16 height 16
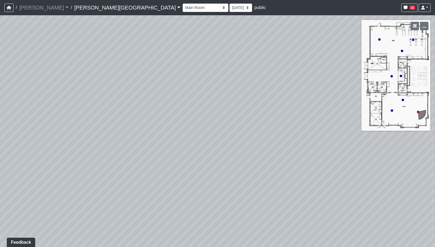
drag, startPoint x: 102, startPoint y: 149, endPoint x: 169, endPoint y: 143, distance: 66.8
click at [167, 143] on div "Loading... Hallway - Hallway 2 Loading... Entry Loading... Clubroom - Entrance …" at bounding box center [217, 131] width 435 height 232
drag, startPoint x: 91, startPoint y: 146, endPoint x: 186, endPoint y: 145, distance: 94.6
click at [181, 145] on div "Loading... Hallway - Hallway 2 Loading... Entry Loading... Clubroom - Entrance …" at bounding box center [217, 131] width 435 height 232
drag, startPoint x: 107, startPoint y: 154, endPoint x: 207, endPoint y: 151, distance: 100.1
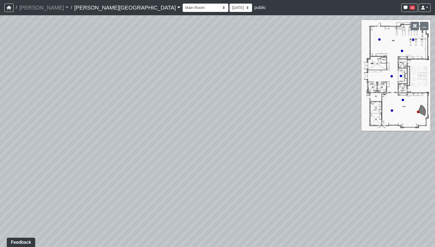
click at [203, 151] on div "Loading... Hallway - Hallway 2 Loading... Entry Loading... Clubroom - Entrance …" at bounding box center [217, 131] width 435 height 232
drag, startPoint x: 136, startPoint y: 126, endPoint x: 172, endPoint y: 145, distance: 41.1
click at [172, 145] on div "Loading... Hallway - Hallway 2 Loading... Entry Loading... Clubroom - Entrance …" at bounding box center [217, 131] width 435 height 232
drag, startPoint x: 149, startPoint y: 142, endPoint x: 160, endPoint y: 150, distance: 13.6
click at [160, 150] on div "Loading... Hallway - Hallway 2 Loading... Entry Loading... Clubroom - Entrance …" at bounding box center [217, 131] width 435 height 232
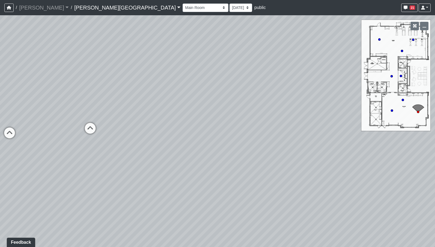
drag, startPoint x: 91, startPoint y: 150, endPoint x: 223, endPoint y: 136, distance: 132.8
click at [223, 136] on div "Loading... Hallway - Hallway 2 Loading... Entry Loading... Clubroom - Entrance …" at bounding box center [217, 131] width 435 height 232
drag, startPoint x: 148, startPoint y: 89, endPoint x: 193, endPoint y: 84, distance: 45.0
click at [191, 83] on div "Loading... Hallway - Hallway 2 Loading... Entry Loading... Clubroom - Entrance …" at bounding box center [217, 133] width 435 height 236
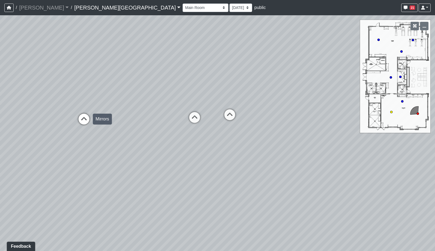
click at [87, 121] on icon at bounding box center [84, 122] width 16 height 16
drag, startPoint x: 236, startPoint y: 131, endPoint x: 133, endPoint y: 134, distance: 102.8
click at [133, 134] on div "Loading... Hallway - Hallway 2 Loading... Entry Loading... Clubroom - Entrance …" at bounding box center [217, 133] width 435 height 236
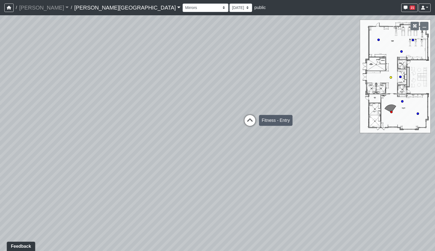
click at [250, 121] on icon at bounding box center [250, 123] width 16 height 16
drag, startPoint x: 142, startPoint y: 164, endPoint x: 278, endPoint y: 159, distance: 136.4
click at [273, 159] on div "Loading... Hallway - Hallway 2 Loading... Entry Loading... Clubroom - Entrance …" at bounding box center [217, 133] width 435 height 236
drag, startPoint x: 240, startPoint y: 131, endPoint x: 136, endPoint y: 136, distance: 104.3
click at [137, 136] on div "Loading... Hallway - Hallway 2 Loading... Entry Loading... Clubroom - Entrance …" at bounding box center [217, 133] width 435 height 236
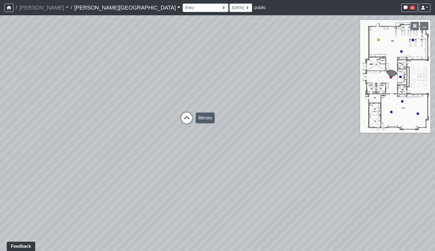
click at [183, 121] on icon at bounding box center [187, 121] width 16 height 16
drag, startPoint x: 273, startPoint y: 123, endPoint x: 172, endPoint y: 111, distance: 101.1
click at [197, 112] on div "Loading... Hallway - Hallway 2 Loading... Entry Loading... Clubroom - Entrance …" at bounding box center [217, 133] width 435 height 236
click at [212, 166] on div "Loading... Hallway - Hallway 2 Loading... Entry Loading... Clubroom - Entrance …" at bounding box center [217, 133] width 435 height 236
drag, startPoint x: 254, startPoint y: 151, endPoint x: 224, endPoint y: 129, distance: 37.1
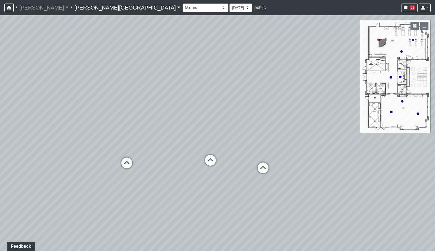
click at [224, 129] on div "Loading... Hallway - Hallway 2 Loading... Entry Loading... Clubroom - Entrance …" at bounding box center [217, 133] width 435 height 236
click at [236, 147] on icon at bounding box center [239, 150] width 16 height 16
drag, startPoint x: 245, startPoint y: 131, endPoint x: 191, endPoint y: 113, distance: 57.3
click at [190, 113] on div "Loading... Hallway - Hallway 2 Loading... Entry Loading... Clubroom - Entrance …" at bounding box center [217, 133] width 435 height 236
click at [278, 122] on icon at bounding box center [280, 124] width 16 height 16
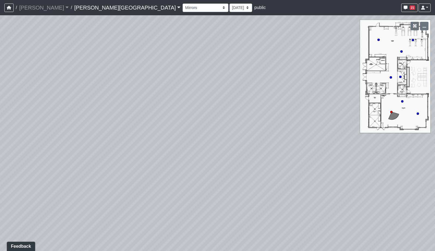
drag, startPoint x: 177, startPoint y: 125, endPoint x: 292, endPoint y: 125, distance: 114.8
click at [277, 124] on div "Loading... Hallway - Hallway 2 Loading... Entry Loading... Clubroom - Entrance …" at bounding box center [217, 133] width 435 height 236
drag, startPoint x: 289, startPoint y: 135, endPoint x: 324, endPoint y: 135, distance: 35.2
click at [321, 133] on div "Loading... Hallway - Hallway 2 Loading... Entry Loading... Clubroom - Entrance …" at bounding box center [217, 133] width 435 height 236
drag, startPoint x: 134, startPoint y: 137, endPoint x: 309, endPoint y: 141, distance: 174.3
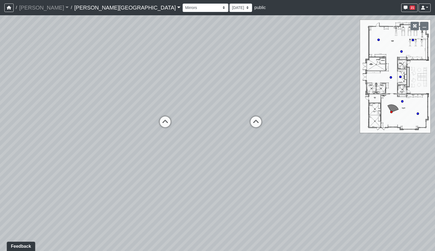
click at [309, 141] on div "Loading... Hallway - Hallway 2 Loading... Entry Loading... Clubroom - Entrance …" at bounding box center [217, 133] width 435 height 236
click at [166, 124] on icon at bounding box center [165, 124] width 16 height 16
click at [160, 122] on icon at bounding box center [161, 123] width 16 height 16
drag, startPoint x: 165, startPoint y: 124, endPoint x: 357, endPoint y: 110, distance: 192.2
click at [347, 109] on div "Loading... Hallway - Hallway 2 Loading... Entry Loading... Clubroom - Entrance …" at bounding box center [217, 133] width 435 height 236
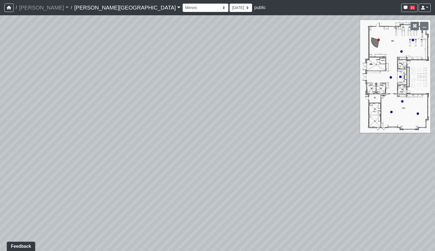
drag, startPoint x: 169, startPoint y: 127, endPoint x: 375, endPoint y: 131, distance: 205.4
click at [369, 130] on div "Loading... Hallway - Hallway 2 Loading... Entry Loading... Clubroom - Entrance …" at bounding box center [217, 133] width 435 height 236
drag, startPoint x: 253, startPoint y: 132, endPoint x: 268, endPoint y: 131, distance: 15.6
click at [268, 131] on div "Loading... Hallway - Hallway 2 Loading... Entry Loading... Clubroom - Entrance …" at bounding box center [217, 133] width 435 height 236
click at [183, 9] on select "Booths 1 Booths 2 Entry Lounge 1 Lounge 2 Lounge 3 Windows Bar Entrance Lounge …" at bounding box center [206, 8] width 46 height 8
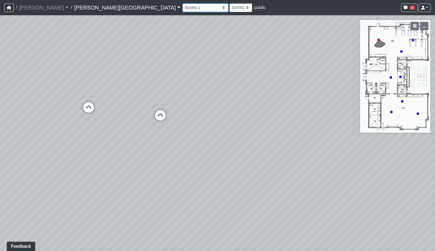
click at [183, 4] on select "Booths 1 Booths 2 Entry Lounge 1 Lounge 2 Lounge 3 Windows Bar Entrance Lounge …" at bounding box center [206, 8] width 46 height 8
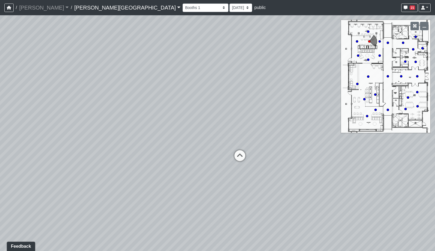
drag, startPoint x: 145, startPoint y: 106, endPoint x: 266, endPoint y: 52, distance: 132.0
click at [266, 52] on div "Loading... Hallway - Hallway 2 Loading... Entry Loading... Clubroom - Entrance …" at bounding box center [217, 133] width 435 height 236
drag, startPoint x: 210, startPoint y: 104, endPoint x: 287, endPoint y: 39, distance: 100.9
click at [285, 40] on div "Loading... Hallway - Hallway 2 Loading... Entry Loading... Clubroom - Entrance …" at bounding box center [217, 133] width 435 height 236
drag, startPoint x: 206, startPoint y: 45, endPoint x: 82, endPoint y: 104, distance: 137.9
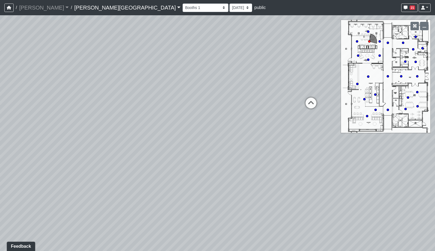
click at [86, 102] on div "Loading... Hallway - Hallway 2 Loading... Entry Loading... Clubroom - Entrance …" at bounding box center [217, 133] width 435 height 236
drag, startPoint x: 208, startPoint y: 77, endPoint x: 121, endPoint y: 97, distance: 89.2
click at [125, 96] on div "Loading... Hallway - Hallway 2 Loading... Entry Loading... Clubroom - Entrance …" at bounding box center [217, 133] width 435 height 236
click at [187, 146] on icon at bounding box center [188, 145] width 16 height 16
drag, startPoint x: 215, startPoint y: 102, endPoint x: 74, endPoint y: 140, distance: 145.2
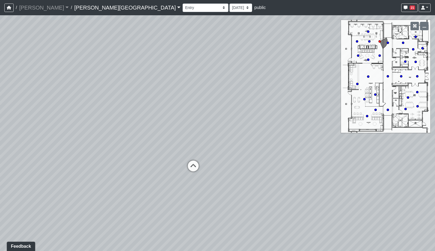
click at [108, 134] on div "Loading... Hallway - Hallway 2 Loading... Entry Loading... Clubroom - Entrance …" at bounding box center [217, 133] width 435 height 236
click at [254, 182] on icon at bounding box center [258, 181] width 16 height 16
drag, startPoint x: 155, startPoint y: 107, endPoint x: 90, endPoint y: 92, distance: 66.9
click at [117, 98] on div "Loading... Hallway - Hallway 2 Loading... Entry Loading... Clubroom - Entrance …" at bounding box center [217, 133] width 435 height 236
drag, startPoint x: 177, startPoint y: 107, endPoint x: 188, endPoint y: 151, distance: 45.4
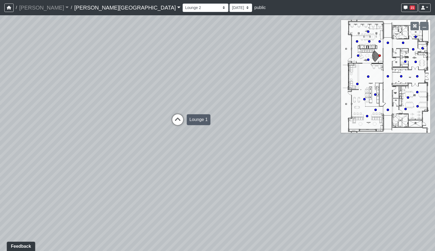
click at [188, 151] on div "Loading... Hallway - Hallway 2 Loading... Entry Loading... Clubroom - Entrance …" at bounding box center [217, 133] width 435 height 236
drag, startPoint x: 220, startPoint y: 110, endPoint x: 236, endPoint y: 111, distance: 16.1
click at [233, 111] on div "Loading... Hallway - Hallway 2 Loading... Entry Loading... Clubroom - Entrance …" at bounding box center [217, 133] width 435 height 236
click at [221, 161] on icon at bounding box center [222, 163] width 16 height 16
drag, startPoint x: 148, startPoint y: 122, endPoint x: 277, endPoint y: 113, distance: 129.5
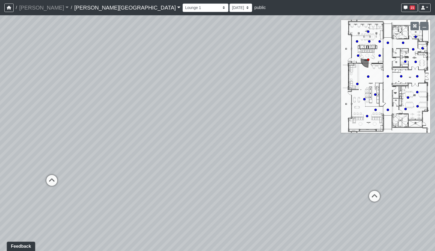
click at [277, 113] on div "Loading... Hallway - Hallway 2 Loading... Entry Loading... Clubroom - Entrance …" at bounding box center [217, 133] width 435 height 236
drag, startPoint x: 131, startPoint y: 119, endPoint x: 192, endPoint y: 139, distance: 64.0
click at [191, 131] on div "Loading... Hallway - Hallway 2 Loading... Entry Loading... Clubroom - Entrance …" at bounding box center [217, 133] width 435 height 236
click at [166, 165] on icon at bounding box center [167, 169] width 16 height 16
drag, startPoint x: 186, startPoint y: 127, endPoint x: 192, endPoint y: 139, distance: 13.5
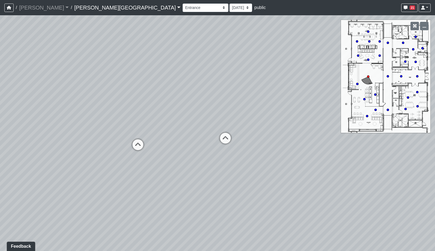
click at [192, 139] on div "Loading... Hallway - Hallway 2 Loading... Entry Loading... Clubroom - Entrance …" at bounding box center [217, 133] width 435 height 236
click at [226, 150] on icon at bounding box center [230, 155] width 16 height 16
drag, startPoint x: 257, startPoint y: 140, endPoint x: 155, endPoint y: 97, distance: 111.0
click at [169, 99] on div "Loading... Hallway - Hallway 2 Loading... Entry Loading... Clubroom - Entrance …" at bounding box center [217, 133] width 435 height 236
drag, startPoint x: 215, startPoint y: 167, endPoint x: 200, endPoint y: 95, distance: 73.1
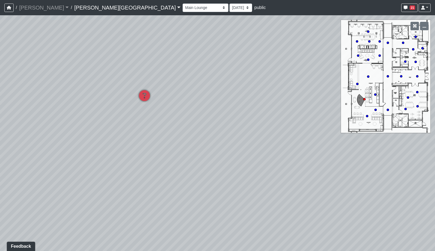
click at [200, 95] on div "Loading... Hallway - Hallway 2 Loading... Entry Loading... Clubroom - Entrance …" at bounding box center [217, 133] width 435 height 236
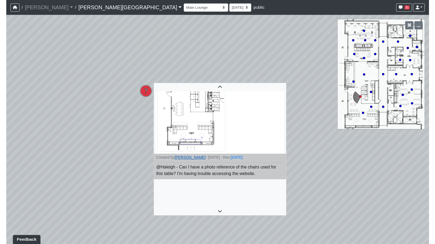
scroll to position [91, 0]
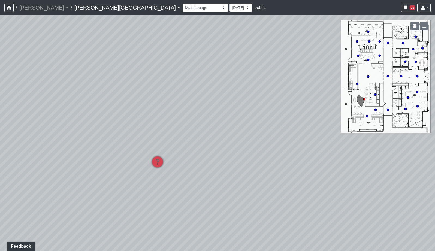
drag, startPoint x: 164, startPoint y: 41, endPoint x: 186, endPoint y: 151, distance: 112.3
click at [185, 150] on div "Loading... Hallway - Hallway 2 Loading... Entry Loading... Clubroom - Entrance …" at bounding box center [217, 133] width 435 height 236
drag, startPoint x: 109, startPoint y: 122, endPoint x: 221, endPoint y: 124, distance: 112.6
click at [220, 123] on div "Loading... Hallway - Hallway 2 Loading... Entry Loading... Clubroom - Entrance …" at bounding box center [217, 133] width 435 height 236
drag, startPoint x: 102, startPoint y: 97, endPoint x: 155, endPoint y: 95, distance: 52.7
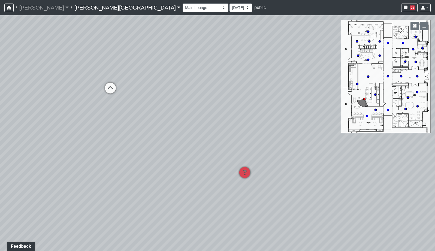
click at [155, 95] on div "Loading... Hallway - Hallway 2 Loading... Entry Loading... Clubroom - Entrance …" at bounding box center [217, 133] width 435 height 236
drag, startPoint x: 122, startPoint y: 87, endPoint x: 223, endPoint y: 83, distance: 100.7
click at [220, 81] on div "Loading... Hallway - Hallway 2 Loading... Entry Loading... Clubroom - Entrance …" at bounding box center [217, 133] width 435 height 236
drag, startPoint x: 88, startPoint y: 100, endPoint x: 176, endPoint y: 99, distance: 88.6
click at [176, 99] on div "Loading... Hallway - Hallway 2 Loading... Entry Loading... Clubroom - Entrance …" at bounding box center [217, 133] width 435 height 236
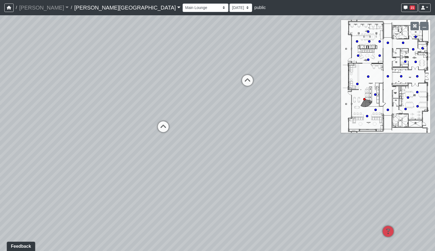
drag, startPoint x: 164, startPoint y: 65, endPoint x: 197, endPoint y: 60, distance: 33.6
click at [196, 60] on div "Loading... Hallway - Hallway 2 Loading... Entry Loading... Clubroom - Entrance …" at bounding box center [217, 133] width 435 height 236
click at [199, 124] on icon at bounding box center [198, 121] width 16 height 16
drag, startPoint x: 171, startPoint y: 123, endPoint x: 186, endPoint y: 145, distance: 27.1
click at [186, 145] on div "Loading... Hallway - Hallway 2 Loading... Entry Loading... Clubroom - Entrance …" at bounding box center [217, 133] width 435 height 236
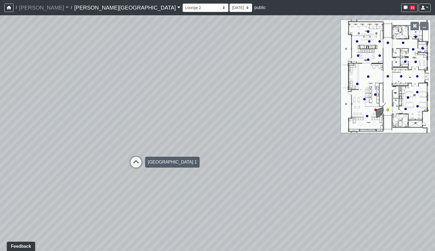
click at [136, 162] on icon at bounding box center [136, 165] width 16 height 16
drag, startPoint x: 163, startPoint y: 112, endPoint x: 210, endPoint y: 119, distance: 48.2
click at [210, 119] on div "Loading... Hallway - Hallway 2 Loading... Entry Loading... Clubroom - Entrance …" at bounding box center [217, 133] width 435 height 236
drag, startPoint x: 197, startPoint y: 145, endPoint x: 13, endPoint y: 153, distance: 184.5
click at [19, 153] on div "Loading... Hallway - Hallway 2 Loading... Entry Loading... Clubroom - Entrance …" at bounding box center [217, 133] width 435 height 236
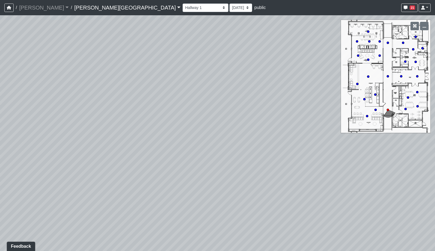
drag, startPoint x: 195, startPoint y: 105, endPoint x: 187, endPoint y: 125, distance: 21.9
click at [187, 125] on div "Loading... Hallway - Hallway 2 Loading... Entry Loading... Clubroom - Entrance …" at bounding box center [217, 133] width 435 height 236
drag, startPoint x: 288, startPoint y: 102, endPoint x: 309, endPoint y: 87, distance: 25.9
click at [304, 92] on div "Loading... Hallway - Hallway 2 Loading... Entry Loading... Clubroom - Entrance …" at bounding box center [217, 133] width 435 height 236
drag, startPoint x: 144, startPoint y: 151, endPoint x: 279, endPoint y: 177, distance: 137.8
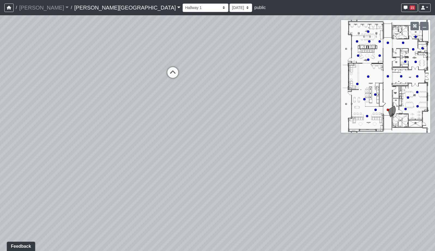
click at [261, 177] on div "Loading... Hallway - Hallway 2 Loading... Entry Loading... Clubroom - Entrance …" at bounding box center [217, 133] width 435 height 236
click at [102, 113] on icon at bounding box center [100, 115] width 16 height 16
drag, startPoint x: 167, startPoint y: 144, endPoint x: 258, endPoint y: 147, distance: 91.1
click at [257, 147] on div "Loading... Hallway - Hallway 2 Loading... Entry Loading... Clubroom - Entrance …" at bounding box center [217, 133] width 435 height 236
drag, startPoint x: 290, startPoint y: 108, endPoint x: 149, endPoint y: 99, distance: 140.8
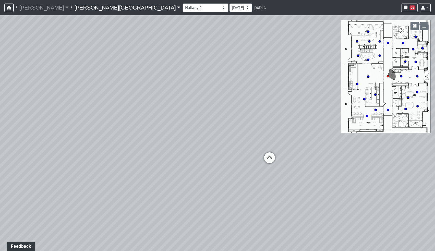
click at [149, 99] on div "Loading... Hallway - Hallway 2 Loading... Entry Loading... Clubroom - Entrance …" at bounding box center [217, 133] width 435 height 236
click at [269, 162] on icon at bounding box center [270, 160] width 16 height 16
click at [274, 112] on icon at bounding box center [273, 112] width 16 height 16
drag, startPoint x: 178, startPoint y: 134, endPoint x: 356, endPoint y: 122, distance: 178.7
click at [356, 122] on div "Loading... Hallway - Hallway 2 Loading... Entry Loading... Clubroom - Entrance …" at bounding box center [217, 133] width 435 height 236
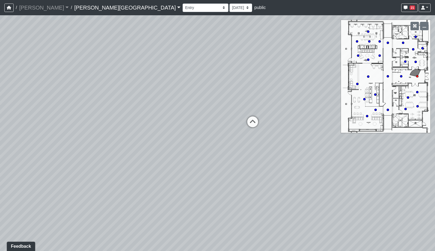
drag, startPoint x: 288, startPoint y: 140, endPoint x: 288, endPoint y: 149, distance: 8.5
click at [288, 149] on div "Loading... Hallway - Hallway 2 Loading... Entry Loading... Clubroom - Entrance …" at bounding box center [217, 133] width 435 height 236
click at [255, 124] on icon at bounding box center [253, 128] width 16 height 16
select select "udnqoLBp13wZWW3XLCUmeJ"
drag, startPoint x: 136, startPoint y: 150, endPoint x: 297, endPoint y: 170, distance: 161.6
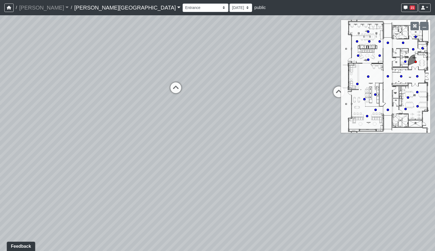
click at [297, 170] on div "Loading... Hallway - Hallway 2 Loading... Entry Loading... Clubroom - Entrance …" at bounding box center [217, 133] width 435 height 236
drag, startPoint x: 222, startPoint y: 185, endPoint x: 146, endPoint y: 188, distance: 75.6
click at [146, 188] on div "Loading... Hallway - Hallway 2 Loading... Entry Loading... Clubroom - Entrance …" at bounding box center [217, 133] width 435 height 236
drag, startPoint x: 226, startPoint y: 155, endPoint x: 92, endPoint y: 160, distance: 133.2
click at [80, 155] on div "Loading... Hallway - Hallway 2 Loading... Entry Loading... Clubroom - Entrance …" at bounding box center [217, 133] width 435 height 236
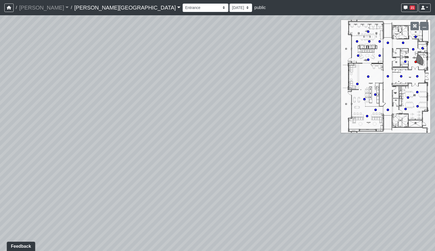
drag, startPoint x: 205, startPoint y: 168, endPoint x: 55, endPoint y: 171, distance: 149.7
click at [55, 171] on div "Loading... Hallway - Hallway 2 Loading... Entry Loading... Clubroom - Entrance …" at bounding box center [217, 133] width 435 height 236
click at [230, 10] on select "[DATE] [DATE] [DATE] [DATE] [DATE] [DATE] [DATE] [DATE] [DATE] [DATE] [DATE] [D…" at bounding box center [241, 8] width 23 height 8
drag, startPoint x: 154, startPoint y: 124, endPoint x: 284, endPoint y: 80, distance: 137.6
click at [277, 82] on div "Loading... Hallway - Hallway 2 Loading... Entry Loading... Clubroom - Entrance …" at bounding box center [217, 133] width 435 height 236
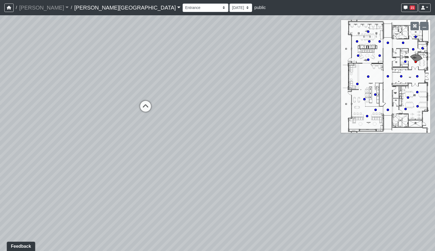
drag, startPoint x: 178, startPoint y: 93, endPoint x: 245, endPoint y: 131, distance: 77.0
click at [245, 131] on div "Loading... Hallway - Hallway 2 Loading... Entry Loading... Clubroom - Entrance …" at bounding box center [217, 133] width 435 height 236
drag, startPoint x: 245, startPoint y: 104, endPoint x: 180, endPoint y: 103, distance: 65.5
click at [180, 103] on div "Loading... Hallway - Hallway 2 Loading... Entry Loading... Clubroom - Entrance …" at bounding box center [217, 133] width 435 height 236
click at [242, 107] on span "Add comment" at bounding box center [243, 107] width 27 height 5
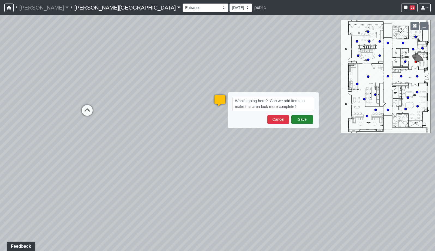
type textarea "What's going here? Can we add items to make this area look more complete?"
click at [300, 118] on button "Save" at bounding box center [302, 119] width 22 height 8
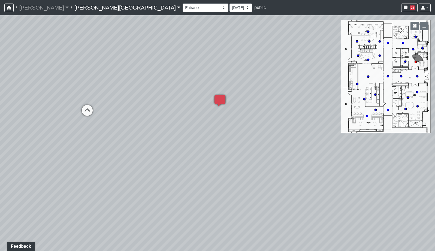
drag, startPoint x: 77, startPoint y: 143, endPoint x: 253, endPoint y: 127, distance: 177.0
click at [247, 127] on div "Loading... Hallway - Hallway 2 Loading... Entry Loading... Clubroom - Entrance …" at bounding box center [217, 133] width 435 height 236
drag, startPoint x: 163, startPoint y: 135, endPoint x: 266, endPoint y: 136, distance: 103.1
click at [266, 136] on div "Loading... Hallway - Hallway 2 Loading... Entry Loading... Clubroom - Entrance …" at bounding box center [217, 133] width 435 height 236
click at [172, 92] on icon at bounding box center [174, 91] width 16 height 16
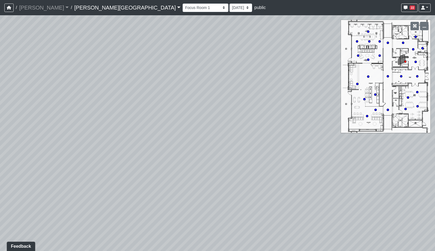
drag, startPoint x: 140, startPoint y: 115, endPoint x: 228, endPoint y: 173, distance: 104.8
click at [220, 167] on div "Loading... Hallway - Hallway 2 Loading... Entry Loading... Clubroom - Entrance …" at bounding box center [217, 133] width 435 height 236
drag, startPoint x: 198, startPoint y: 157, endPoint x: 254, endPoint y: 31, distance: 137.1
click at [254, 32] on div "Loading... Hallway - Hallway 2 Loading... Entry Loading... Clubroom - Entrance …" at bounding box center [217, 133] width 435 height 236
drag, startPoint x: 270, startPoint y: 72, endPoint x: 337, endPoint y: 83, distance: 68.3
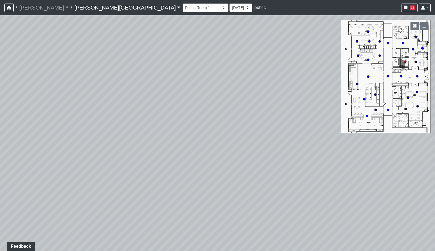
click at [337, 83] on div "Loading... Hallway - Hallway 2 Loading... Entry Loading... Clubroom - Entrance …" at bounding box center [217, 133] width 435 height 236
drag, startPoint x: 179, startPoint y: 153, endPoint x: 274, endPoint y: 110, distance: 103.6
click at [274, 110] on div "Loading... Hallway - Hallway 2 Loading... Entry Loading... Clubroom - Entrance …" at bounding box center [217, 133] width 435 height 236
drag, startPoint x: 232, startPoint y: 176, endPoint x: 278, endPoint y: 186, distance: 47.2
click at [247, 180] on div "Loading... Hallway - Hallway 2 Loading... Entry Loading... Clubroom - Entrance …" at bounding box center [217, 133] width 435 height 236
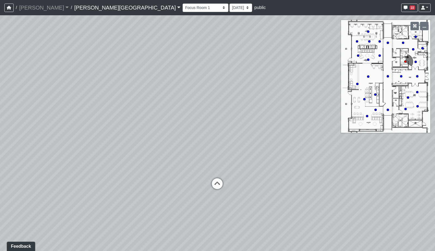
drag, startPoint x: 214, startPoint y: 157, endPoint x: 240, endPoint y: 89, distance: 72.4
click at [240, 89] on div "Loading... Hallway - Hallway 2 Loading... Entry Loading... Clubroom - Entrance …" at bounding box center [217, 133] width 435 height 236
click at [231, 125] on icon at bounding box center [233, 129] width 16 height 16
drag, startPoint x: 274, startPoint y: 113, endPoint x: 116, endPoint y: 112, distance: 157.6
click at [129, 111] on div "Loading... Hallway - Hallway 2 Loading... Entry Loading... Clubroom - Entrance …" at bounding box center [217, 133] width 435 height 236
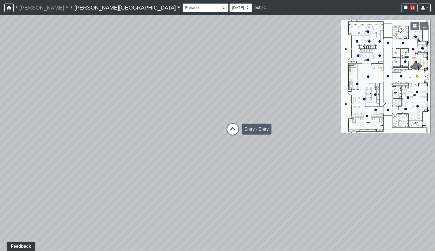
click at [232, 131] on icon at bounding box center [233, 132] width 16 height 16
drag, startPoint x: 283, startPoint y: 147, endPoint x: 251, endPoint y: 145, distance: 31.7
click at [269, 147] on div "Loading... Hallway - Hallway 2 Loading... Entry Loading... Clubroom - Entrance …" at bounding box center [217, 133] width 435 height 236
click at [234, 128] on icon at bounding box center [235, 131] width 16 height 16
drag, startPoint x: 284, startPoint y: 161, endPoint x: 189, endPoint y: 157, distance: 95.2
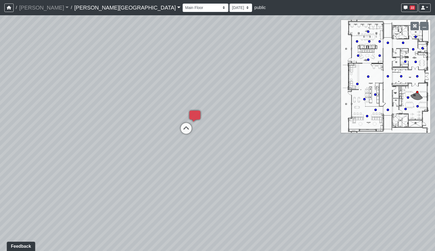
click at [209, 159] on div "Loading... Hallway - Hallway 2 Loading... Entry Loading... Clubroom - Entrance …" at bounding box center [217, 133] width 435 height 236
drag, startPoint x: 281, startPoint y: 154, endPoint x: 185, endPoint y: 158, distance: 96.6
click at [185, 158] on div "Loading... Hallway - Hallway 2 Loading... Entry Loading... Clubroom - Entrance …" at bounding box center [217, 133] width 435 height 236
drag, startPoint x: 136, startPoint y: 144, endPoint x: 72, endPoint y: 130, distance: 66.0
click at [92, 134] on div "Loading... Hallway - Hallway 2 Loading... Entry Loading... Clubroom - Entrance …" at bounding box center [217, 133] width 435 height 236
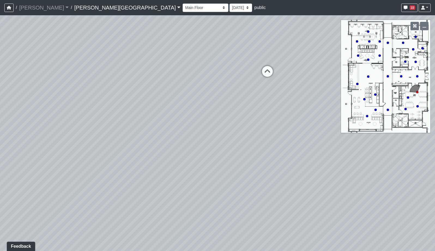
drag, startPoint x: 202, startPoint y: 132, endPoint x: 190, endPoint y: 162, distance: 32.9
click at [190, 161] on div "Loading... Hallway - Hallway 2 Loading... Entry Loading... Clubroom - Entrance …" at bounding box center [217, 133] width 435 height 236
click at [249, 115] on icon at bounding box center [250, 116] width 16 height 16
drag, startPoint x: 262, startPoint y: 120, endPoint x: 124, endPoint y: 108, distance: 138.5
click at [104, 102] on div "Loading... Hallway - Hallway 2 Loading... Entry Loading... Clubroom - Entrance …" at bounding box center [217, 133] width 435 height 236
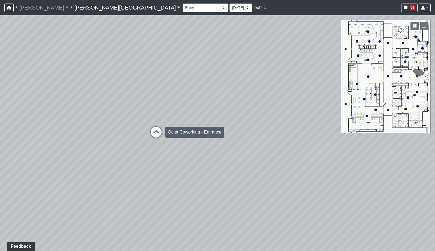
click at [157, 129] on icon at bounding box center [156, 135] width 16 height 16
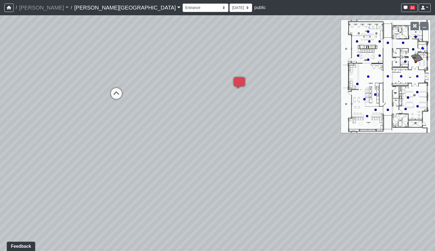
drag, startPoint x: 254, startPoint y: 80, endPoint x: 266, endPoint y: 77, distance: 11.9
click at [265, 77] on div "Loading... Hallway - Hallway 2 Loading... Entry Loading... Clubroom - Entrance …" at bounding box center [217, 133] width 435 height 236
click at [189, 70] on icon at bounding box center [189, 70] width 16 height 16
drag, startPoint x: 148, startPoint y: 74, endPoint x: 248, endPoint y: 80, distance: 99.5
click at [248, 80] on div "Loading... Hallway - Hallway 2 Loading... Entry Loading... Clubroom - Entrance …" at bounding box center [217, 133] width 435 height 236
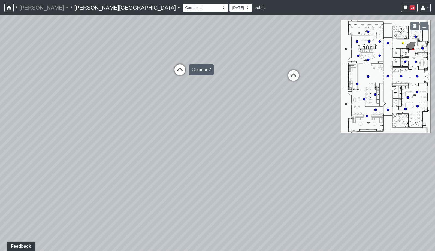
click at [179, 73] on icon at bounding box center [180, 72] width 16 height 16
drag, startPoint x: 161, startPoint y: 67, endPoint x: 270, endPoint y: 75, distance: 109.9
click at [267, 74] on div "Loading... Hallway - Hallway 2 Loading... Entry Loading... Clubroom - Entrance …" at bounding box center [217, 133] width 435 height 236
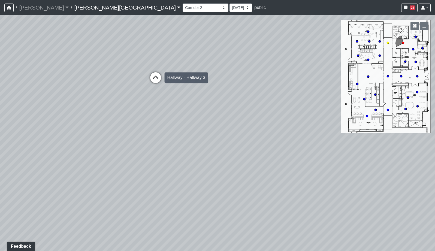
click at [159, 79] on icon at bounding box center [156, 80] width 16 height 16
drag, startPoint x: 170, startPoint y: 111, endPoint x: 184, endPoint y: 120, distance: 17.2
click at [183, 119] on div "Loading... Hallway - Hallway 2 Loading... Entry Loading... Clubroom - Entrance …" at bounding box center [217, 133] width 435 height 236
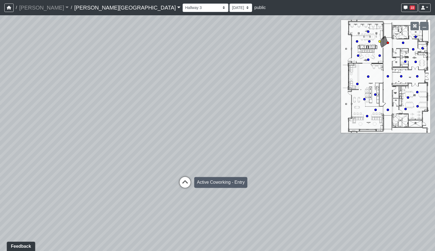
click at [183, 185] on icon at bounding box center [185, 185] width 16 height 16
drag, startPoint x: 235, startPoint y: 126, endPoint x: 162, endPoint y: 128, distance: 72.8
click at [162, 128] on div "Loading... Hallway - Hallway 2 Loading... Entry Loading... Clubroom - Entrance …" at bounding box center [217, 133] width 435 height 236
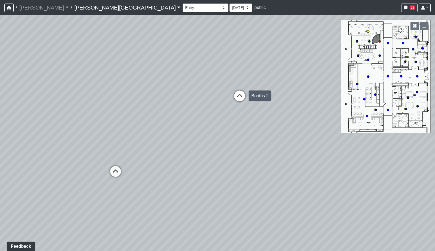
click at [240, 98] on icon at bounding box center [240, 99] width 16 height 16
drag, startPoint x: 147, startPoint y: 103, endPoint x: 293, endPoint y: 100, distance: 145.9
click at [282, 99] on div "Loading... Hallway - Hallway 2 Loading... Entry Loading... Clubroom - Entrance …" at bounding box center [217, 133] width 435 height 236
click at [204, 91] on icon at bounding box center [205, 92] width 16 height 16
drag, startPoint x: 280, startPoint y: 97, endPoint x: 303, endPoint y: 97, distance: 22.9
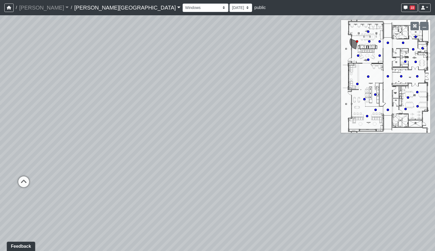
click at [300, 97] on div "Loading... Hallway - Hallway 2 Loading... Entry Loading... Clubroom - Entrance …" at bounding box center [217, 133] width 435 height 236
click at [242, 143] on icon at bounding box center [239, 144] width 16 height 16
drag, startPoint x: 152, startPoint y: 113, endPoint x: 325, endPoint y: 125, distance: 173.0
click at [325, 125] on div "Loading... Hallway - Hallway 2 Loading... Entry Loading... Clubroom - Entrance …" at bounding box center [217, 133] width 435 height 236
drag, startPoint x: 297, startPoint y: 104, endPoint x: 312, endPoint y: 103, distance: 15.6
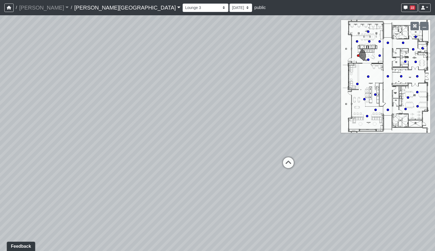
click at [312, 103] on div "Loading... Hallway - Hallway 2 Loading... Entry Loading... Clubroom - Entrance …" at bounding box center [217, 133] width 435 height 236
drag, startPoint x: 317, startPoint y: 103, endPoint x: 142, endPoint y: 119, distance: 176.1
click at [144, 119] on div "Loading... Hallway - Hallway 2 Loading... Entry Loading... Clubroom - Entrance …" at bounding box center [217, 133] width 435 height 236
click at [166, 174] on icon at bounding box center [167, 175] width 16 height 16
drag, startPoint x: 259, startPoint y: 124, endPoint x: 140, endPoint y: 133, distance: 119.2
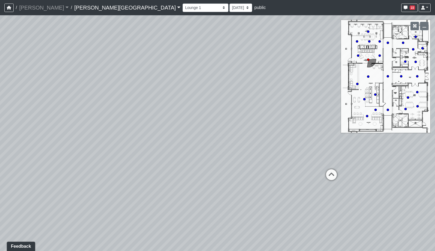
click at [140, 133] on div "Loading... Hallway - Hallway 2 Loading... Entry Loading... Clubroom - Entrance …" at bounding box center [217, 133] width 435 height 236
click at [245, 167] on icon at bounding box center [248, 170] width 16 height 16
drag, startPoint x: 274, startPoint y: 131, endPoint x: 236, endPoint y: 144, distance: 40.0
click at [236, 144] on div "Loading... Hallway - Hallway 2 Loading... Entry Loading... Clubroom - Entrance …" at bounding box center [217, 133] width 435 height 236
click at [284, 159] on icon at bounding box center [280, 161] width 16 height 16
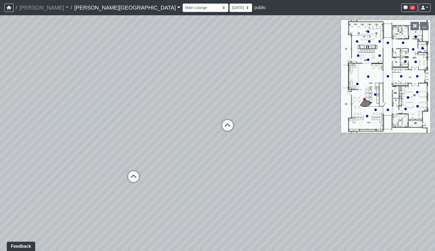
drag, startPoint x: 210, startPoint y: 144, endPoint x: 282, endPoint y: 143, distance: 71.7
click at [282, 143] on div "Loading... Hallway - Hallway 2 Loading... Entry Loading... Clubroom - Entrance …" at bounding box center [217, 133] width 435 height 236
drag, startPoint x: 287, startPoint y: 151, endPoint x: 174, endPoint y: 136, distance: 113.9
click at [175, 136] on div "Loading... Hallway - Hallway 2 Loading... Entry Loading... Clubroom - Entrance …" at bounding box center [217, 133] width 435 height 236
drag, startPoint x: 260, startPoint y: 125, endPoint x: 154, endPoint y: 150, distance: 109.1
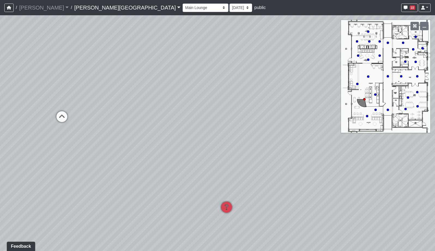
click at [163, 149] on div "Loading... Hallway - Hallway 2 Loading... Entry Loading... Clubroom - Entrance …" at bounding box center [217, 133] width 435 height 236
drag, startPoint x: 190, startPoint y: 148, endPoint x: 160, endPoint y: 151, distance: 29.6
click at [166, 150] on div "Loading... Hallway - Hallway 2 Loading... Entry Loading... Clubroom - Entrance …" at bounding box center [217, 133] width 435 height 236
drag, startPoint x: 248, startPoint y: 137, endPoint x: 22, endPoint y: 140, distance: 226.9
click at [52, 140] on div "Loading... Hallway - Hallway 2 Loading... Entry Loading... Clubroom - Entrance …" at bounding box center [217, 133] width 435 height 236
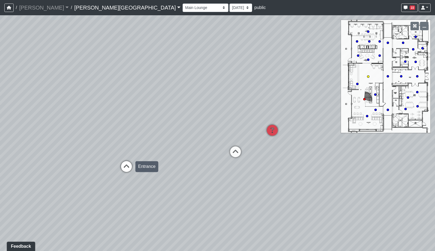
click at [125, 164] on icon at bounding box center [126, 169] width 16 height 16
drag, startPoint x: 319, startPoint y: 177, endPoint x: 312, endPoint y: 175, distance: 7.7
click at [319, 177] on icon at bounding box center [314, 183] width 16 height 16
drag, startPoint x: 169, startPoint y: 115, endPoint x: 188, endPoint y: 114, distance: 18.6
click at [188, 114] on div "Loading... Hallway - Hallway 2 Loading... Entry Loading... Clubroom - Entrance …" at bounding box center [217, 133] width 435 height 236
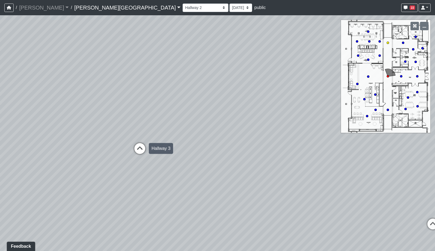
click at [136, 148] on icon at bounding box center [140, 151] width 16 height 16
drag, startPoint x: 246, startPoint y: 121, endPoint x: 253, endPoint y: 124, distance: 7.4
click at [270, 118] on div "Loading... Hallway - Hallway 2 Loading... Entry Loading... Clubroom - Entrance …" at bounding box center [217, 133] width 435 height 236
drag, startPoint x: 251, startPoint y: 100, endPoint x: 321, endPoint y: 97, distance: 69.6
click at [323, 95] on div "Loading... Hallway - Hallway 2 Loading... Entry Loading... Clubroom - Entrance …" at bounding box center [217, 133] width 435 height 236
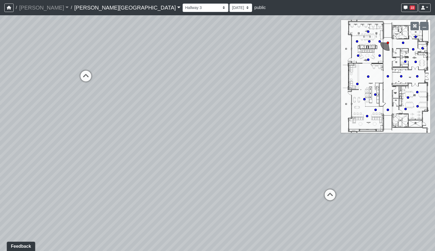
drag, startPoint x: 158, startPoint y: 112, endPoint x: 197, endPoint y: 123, distance: 40.6
click at [217, 125] on div "Loading... Hallway - Hallway 2 Loading... Entry Loading... Clubroom - Entrance …" at bounding box center [217, 133] width 435 height 236
click at [154, 90] on icon at bounding box center [155, 92] width 16 height 16
click at [154, 90] on icon at bounding box center [156, 94] width 16 height 16
drag, startPoint x: 299, startPoint y: 95, endPoint x: 149, endPoint y: 100, distance: 150.0
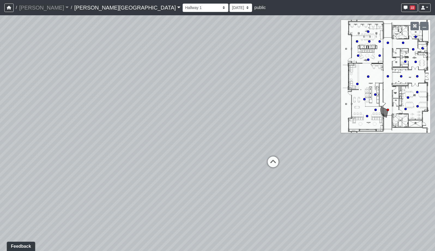
click at [149, 100] on div "Loading... Hallway - Hallway 2 Loading... Entry Loading... Clubroom - Entrance …" at bounding box center [217, 133] width 435 height 236
click at [273, 159] on icon at bounding box center [273, 165] width 16 height 16
drag, startPoint x: 234, startPoint y: 94, endPoint x: 166, endPoint y: 96, distance: 67.9
click at [166, 96] on div "Loading... Hallway - Hallway 2 Loading... Entry Loading... Clubroom - Entrance …" at bounding box center [217, 133] width 435 height 236
click at [365, 160] on icon at bounding box center [367, 165] width 16 height 16
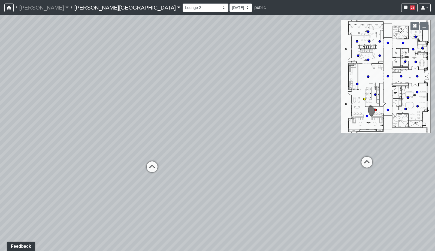
select select "5RUyaef5Fa75NHkmRDMvrW"
